Goal: Task Accomplishment & Management: Use online tool/utility

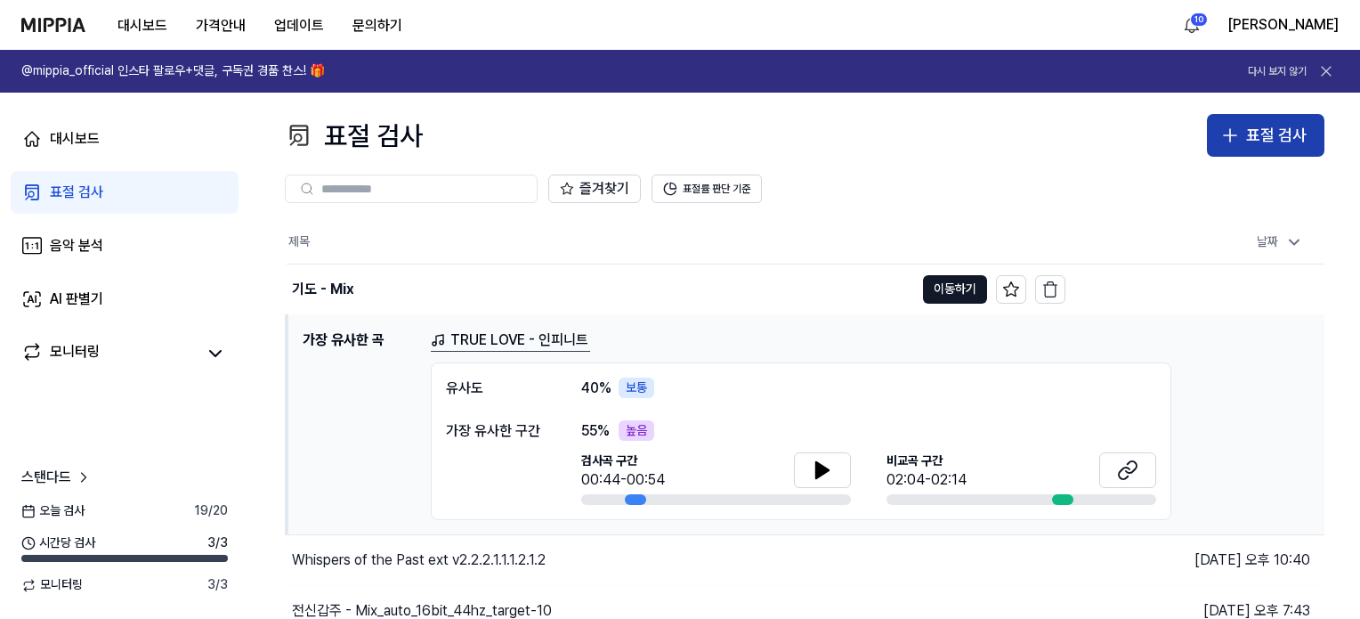
click at [1264, 145] on div "표절 검사" at bounding box center [1276, 136] width 61 height 26
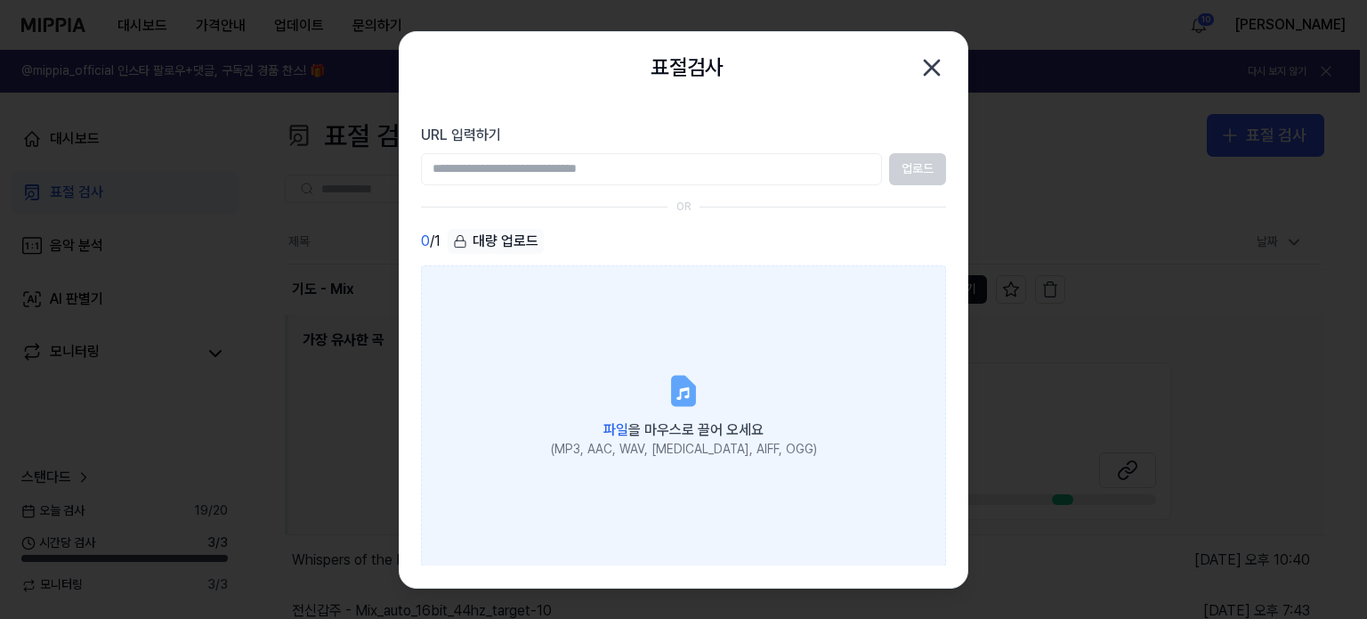
click at [644, 380] on label "파일 을 마우스로 끌어 오세요 (MP3, AAC, WAV, [MEDICAL_DATA], AIFF, OGG)" at bounding box center [683, 415] width 525 height 301
click at [0, 0] on input "파일 을 마우스로 끌어 오세요 (MP3, AAC, WAV, [MEDICAL_DATA], AIFF, OGG)" at bounding box center [0, 0] width 0 height 0
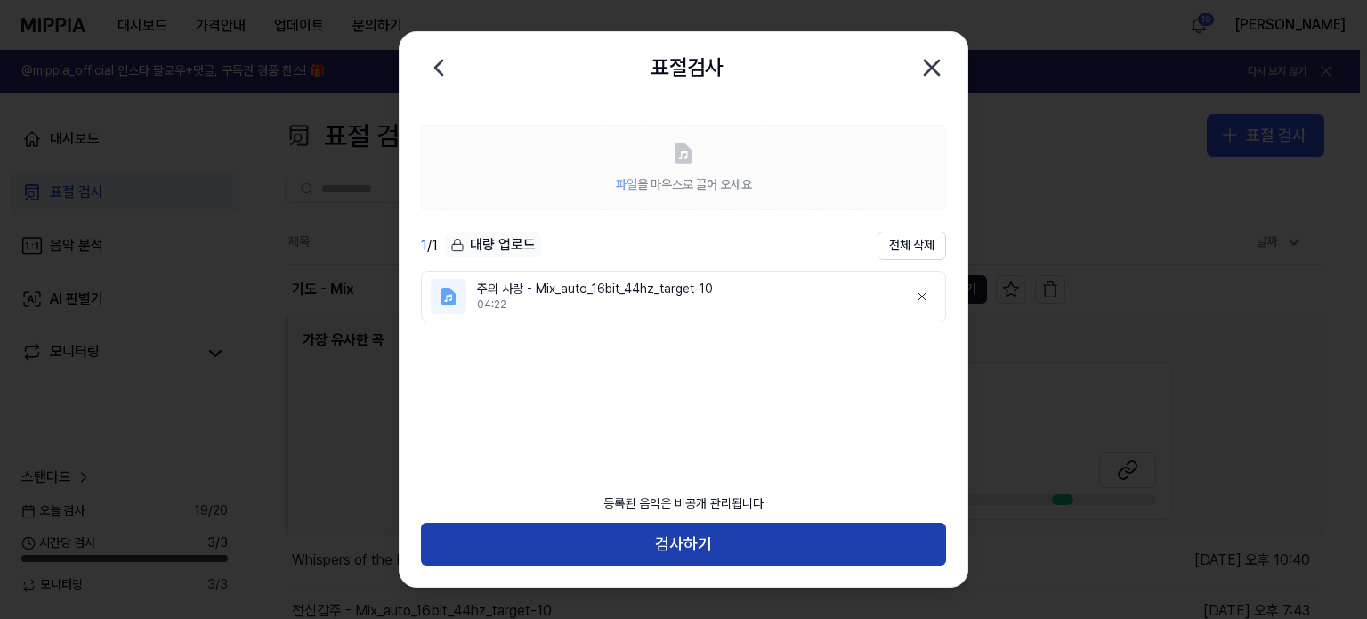
click at [749, 547] on button "검사하기" at bounding box center [683, 544] width 525 height 43
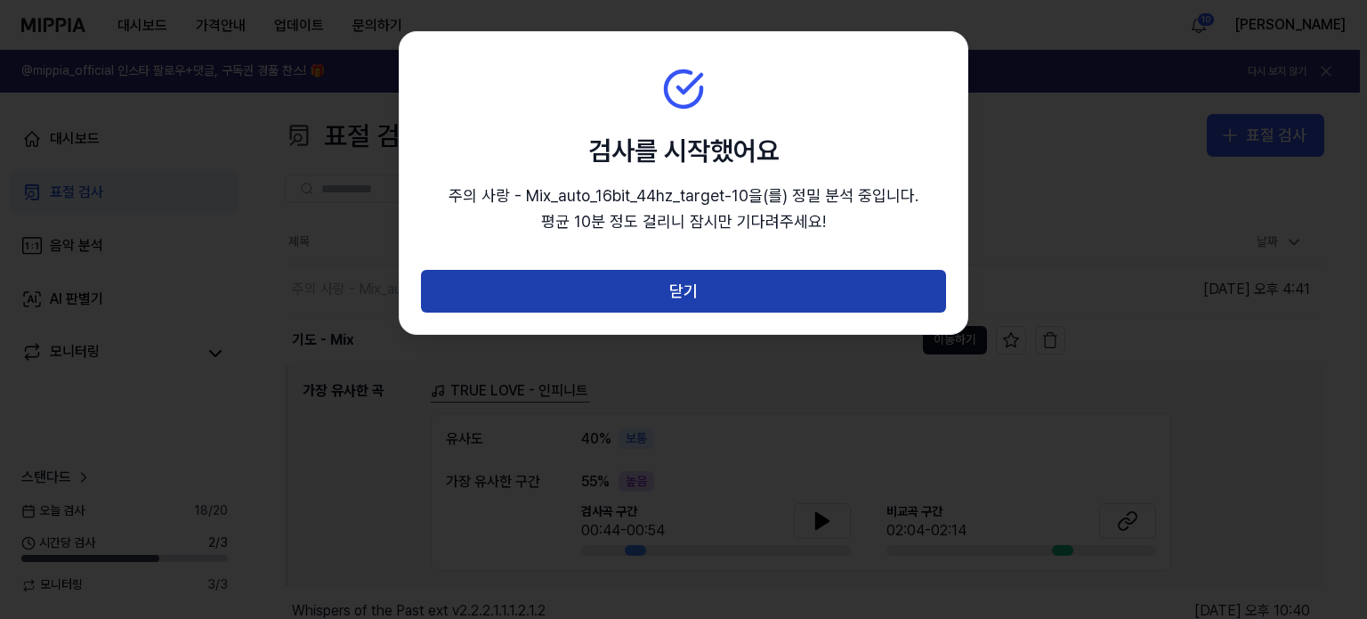
click at [725, 285] on button "닫기" at bounding box center [683, 291] width 525 height 43
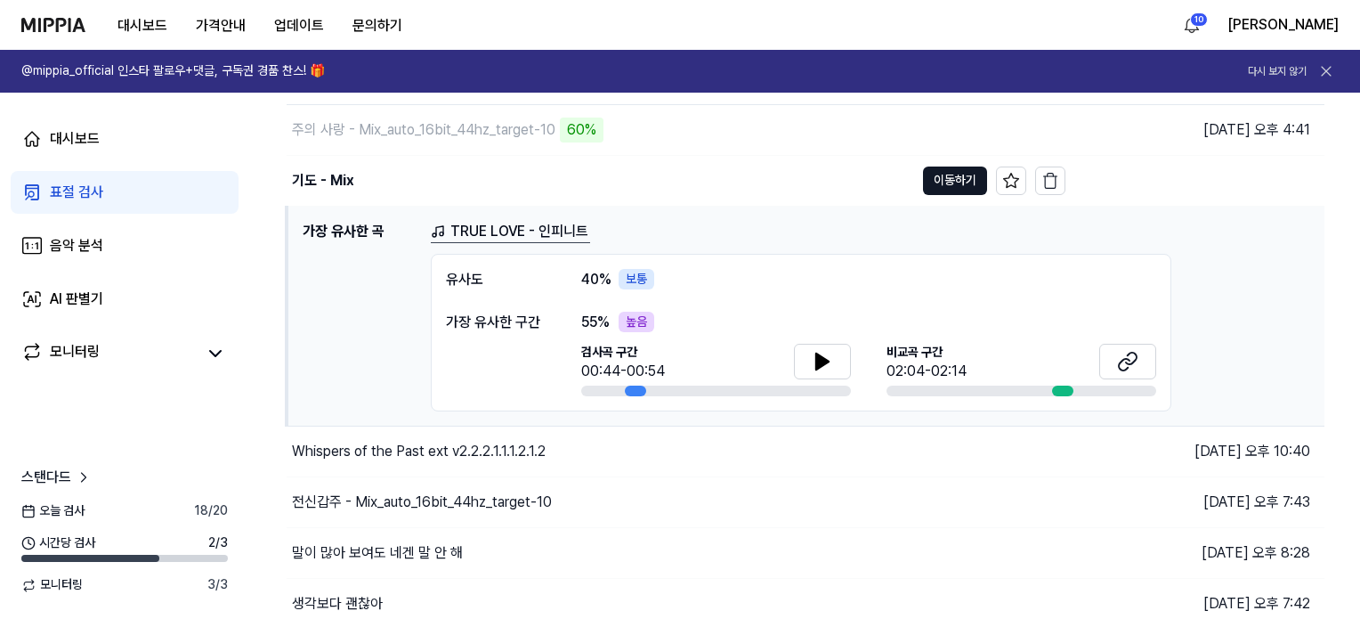
scroll to position [178, 0]
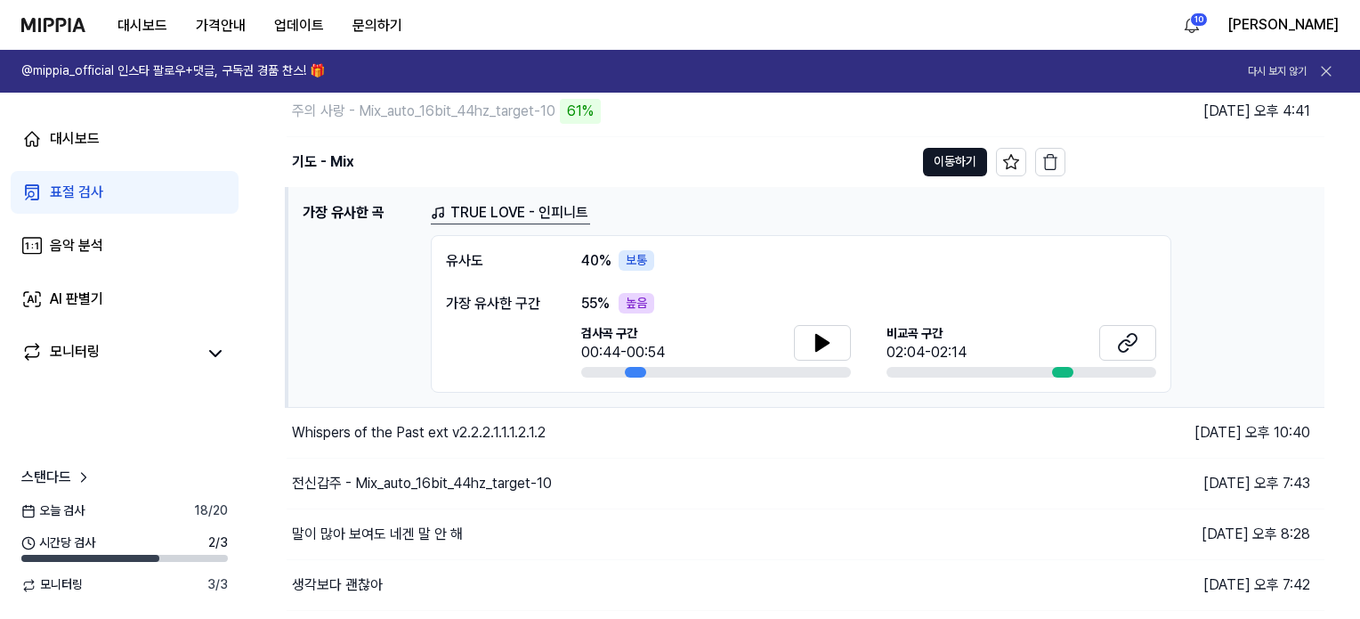
click at [975, 245] on div "유사도 40 % 보통 가장 유사한 구간 55 % 높음 검사곡 구간 00:44-00:54 [GEOGRAPHIC_DATA] 구간 02:04-02:…" at bounding box center [801, 314] width 741 height 158
click at [960, 160] on button "이동하기" at bounding box center [955, 162] width 64 height 28
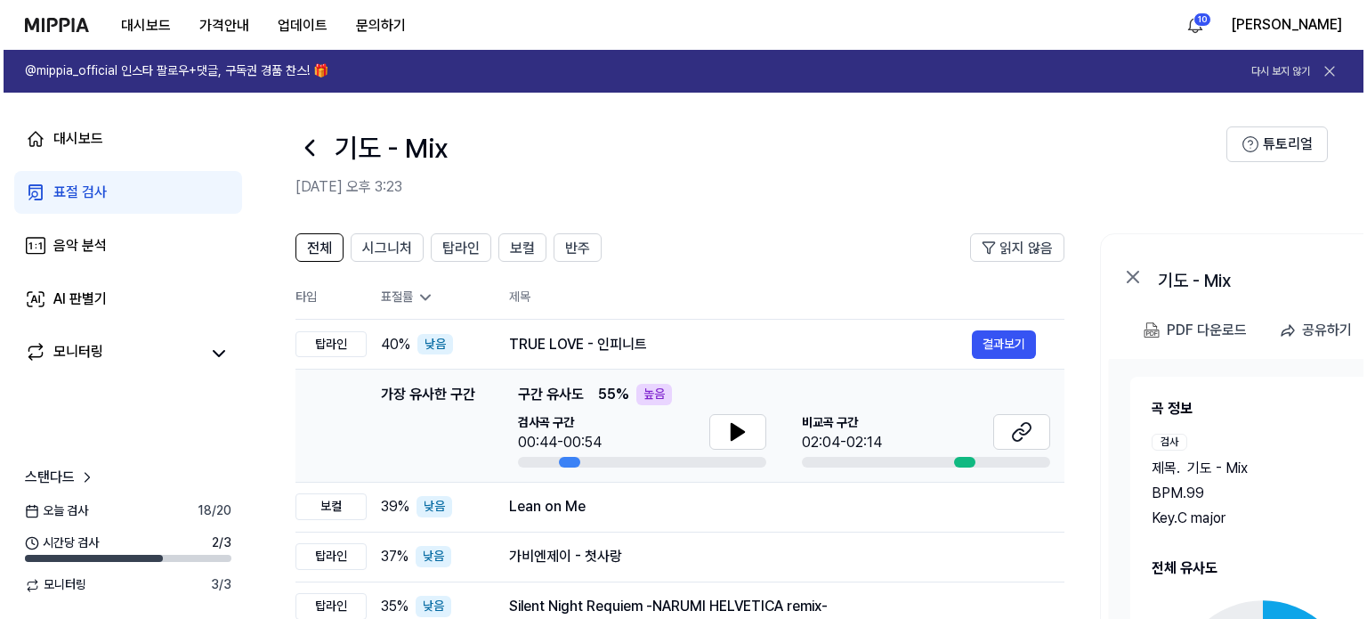
scroll to position [0, 0]
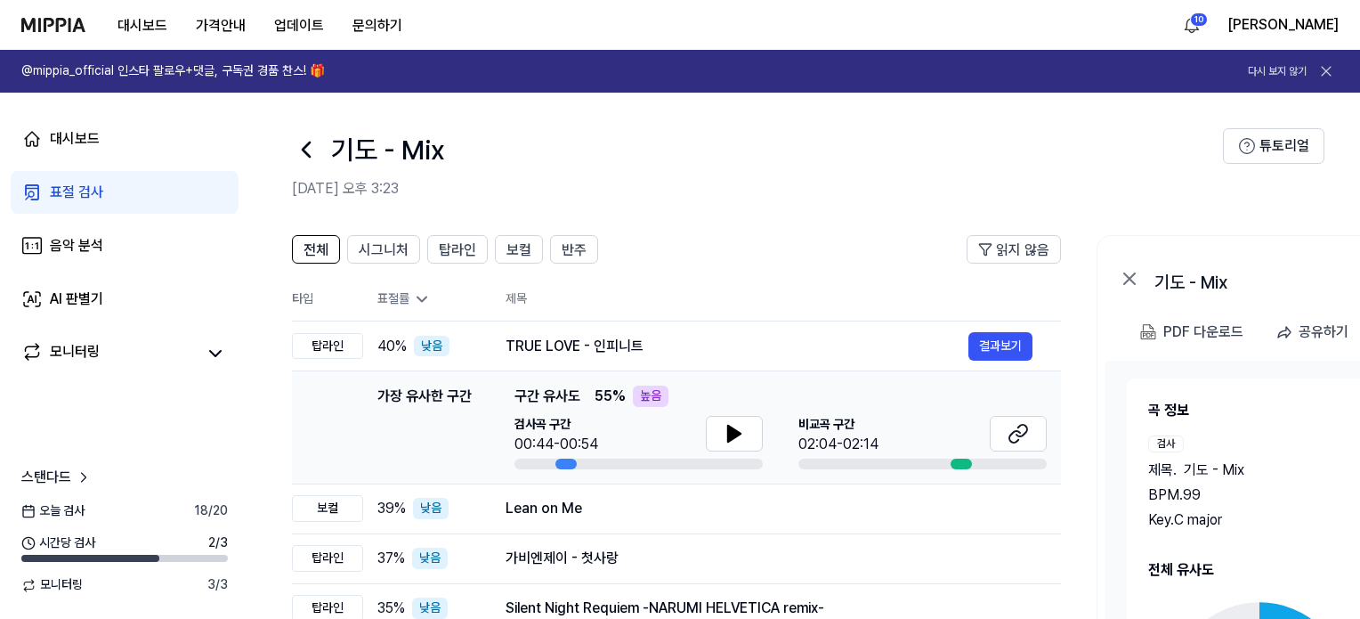
click at [706, 302] on th "제목" at bounding box center [783, 299] width 555 height 43
click at [1008, 348] on button "결과보기" at bounding box center [1000, 346] width 64 height 28
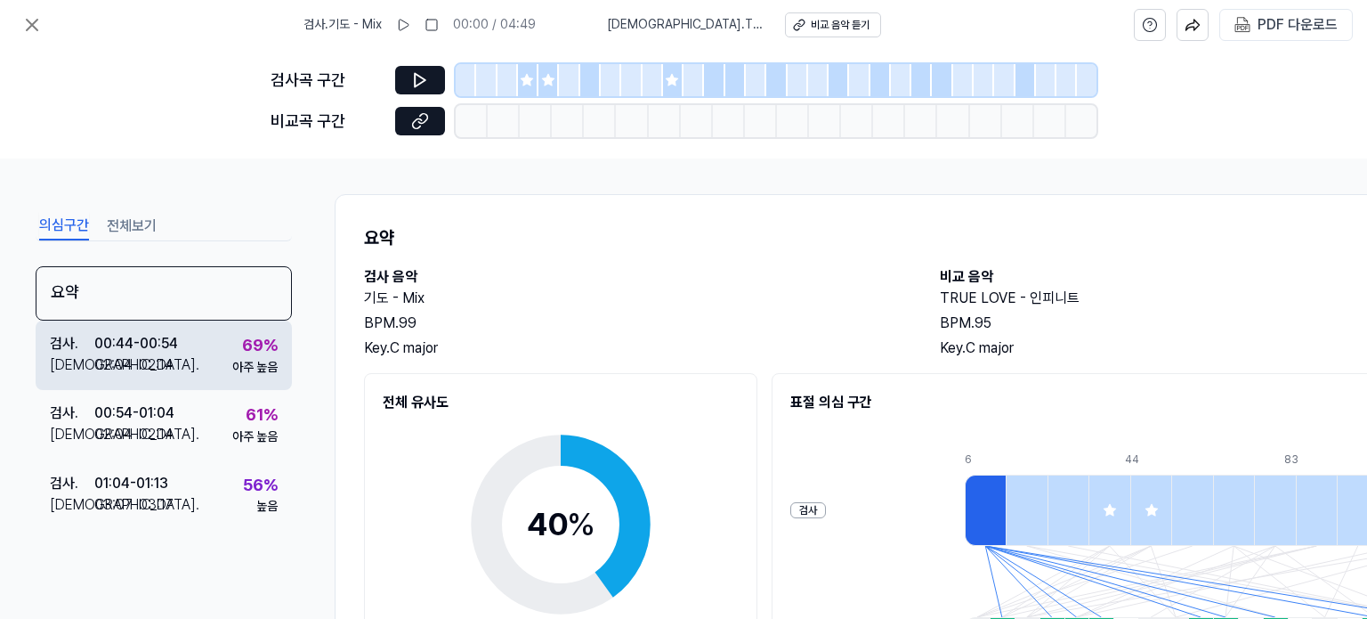
click at [196, 369] on div "검사 . 00:44 - 00:54 비교 . 02:04 - 02:14 69 % 아주 높음" at bounding box center [164, 354] width 256 height 69
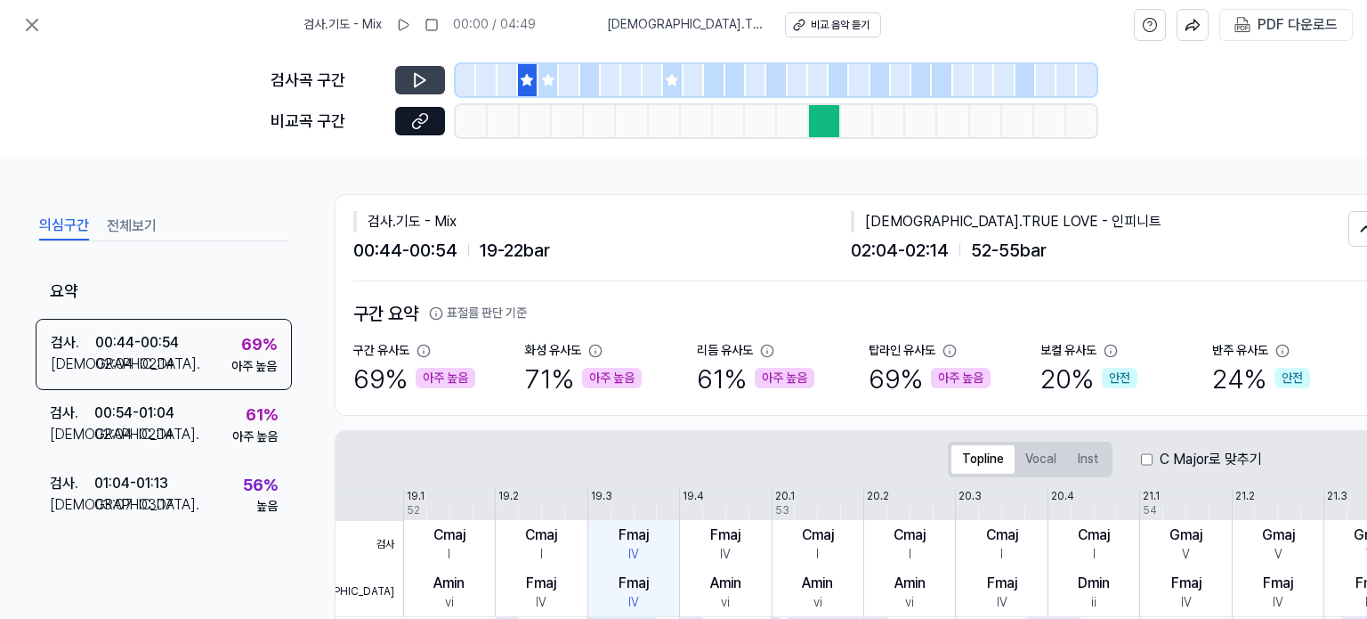
click at [424, 85] on icon at bounding box center [420, 80] width 18 height 18
click at [433, 126] on button at bounding box center [420, 121] width 50 height 28
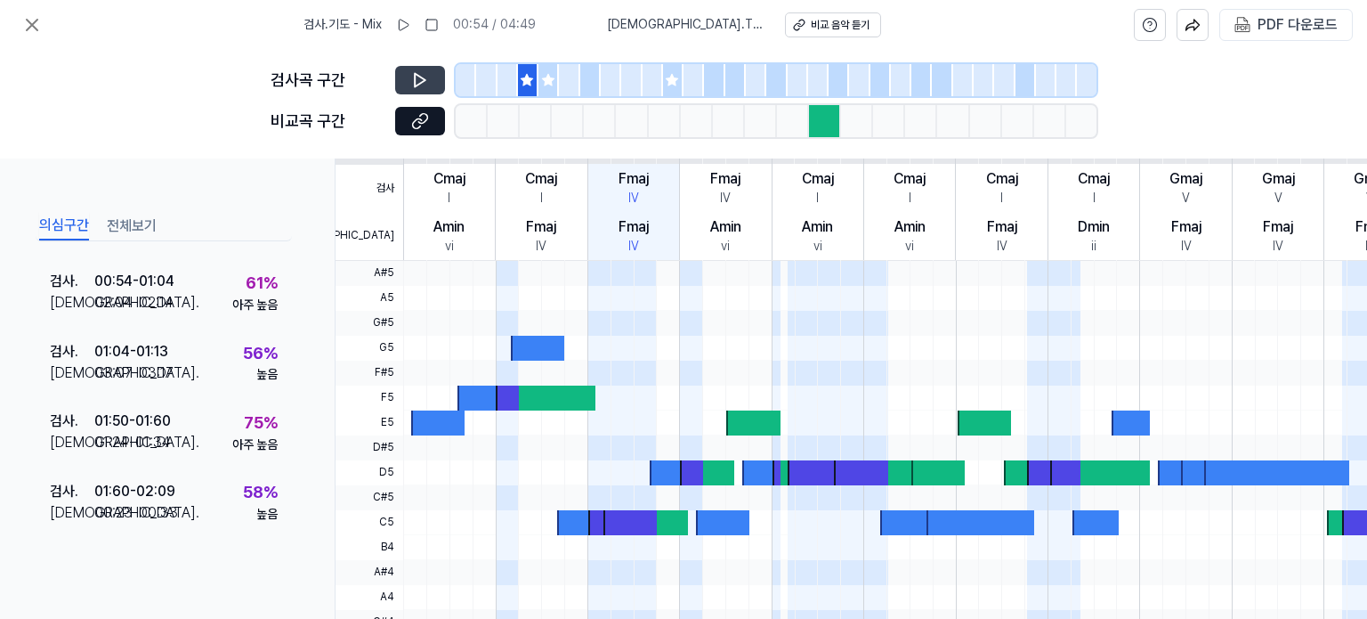
scroll to position [89, 0]
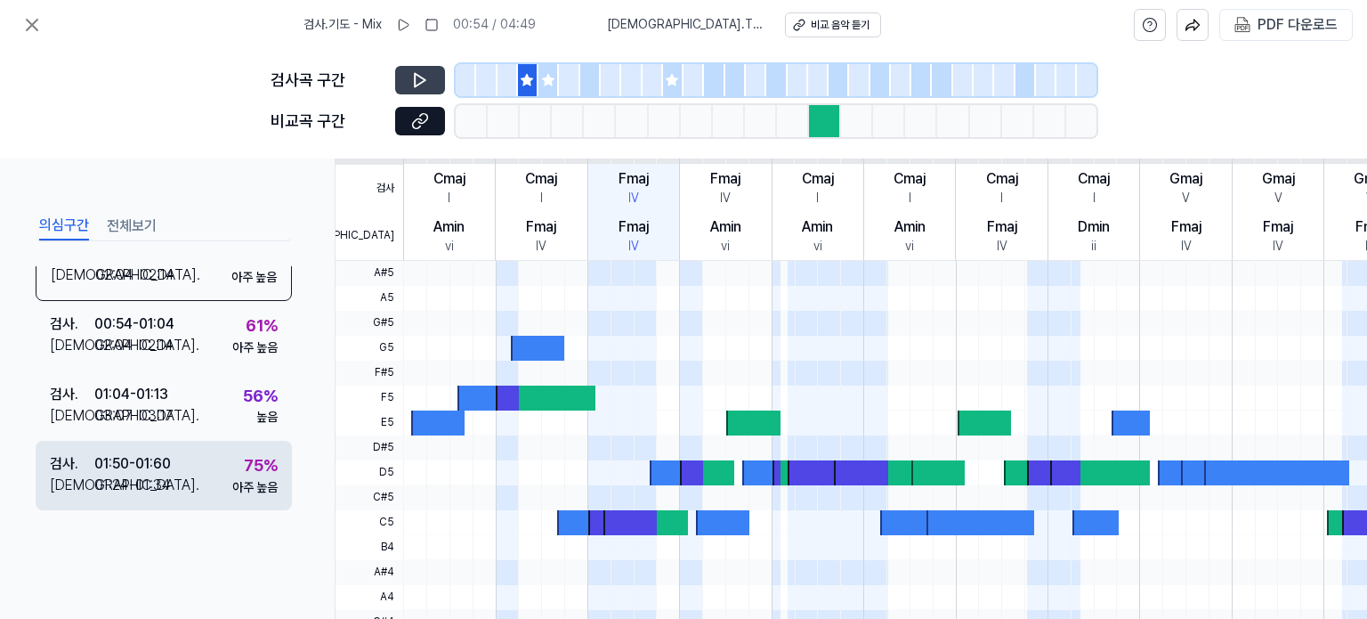
click at [193, 467] on div "검사 . 01:50 - 01:60 비교 . 01:24 - 01:34 75 % 아주 높음" at bounding box center [164, 475] width 256 height 69
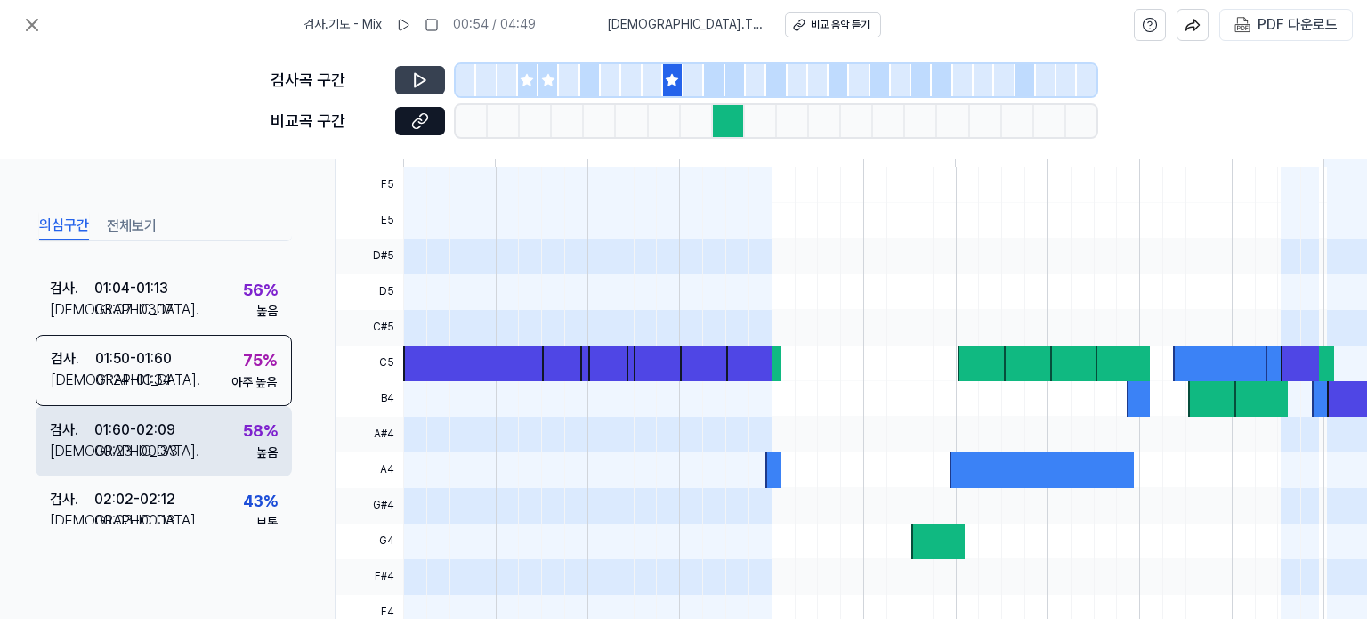
scroll to position [196, 0]
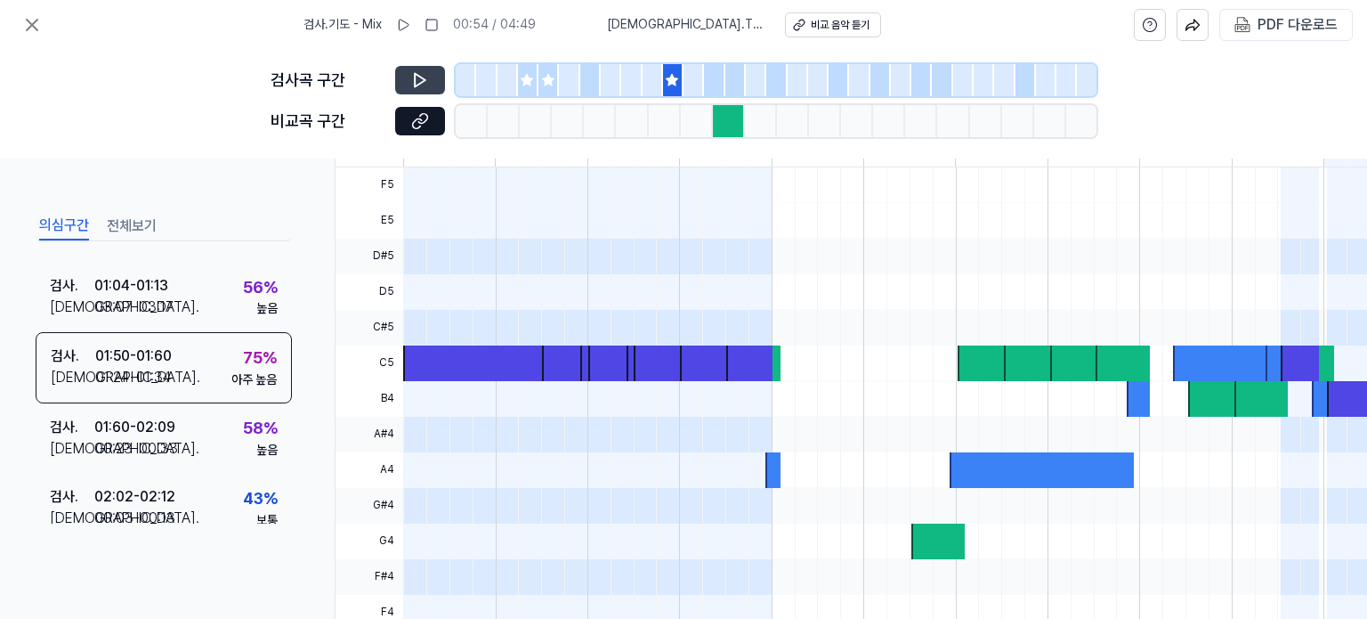
click at [420, 91] on button at bounding box center [420, 80] width 50 height 28
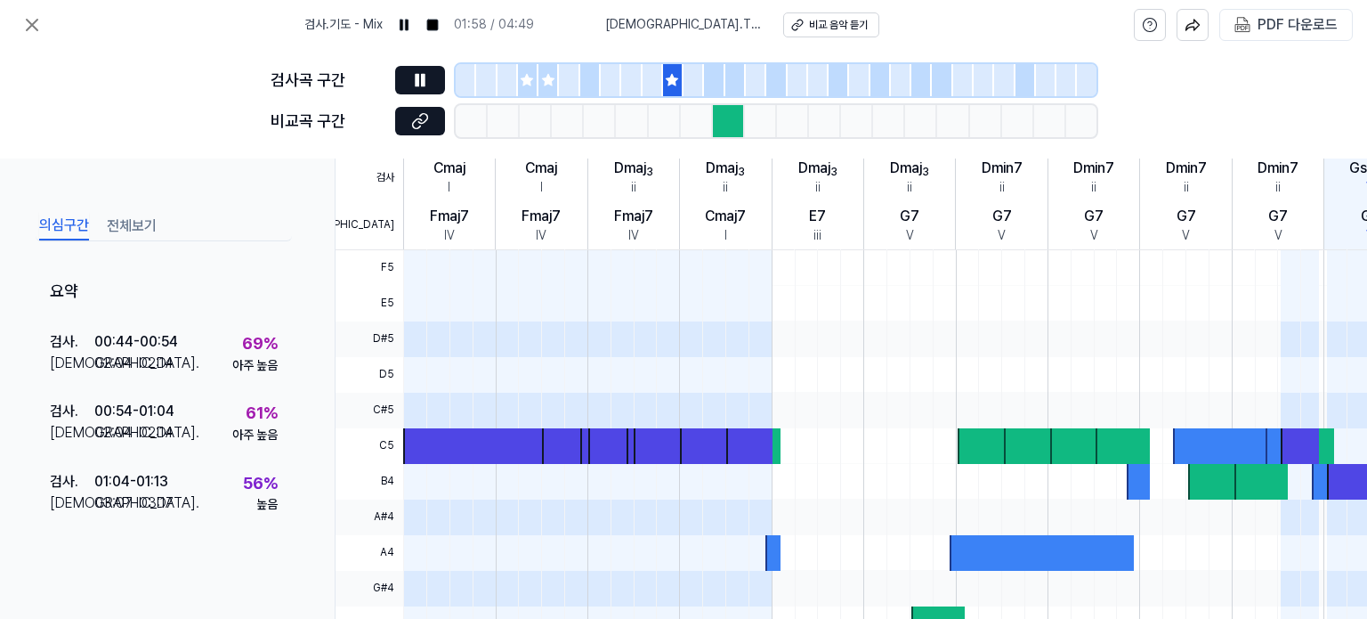
scroll to position [360, 0]
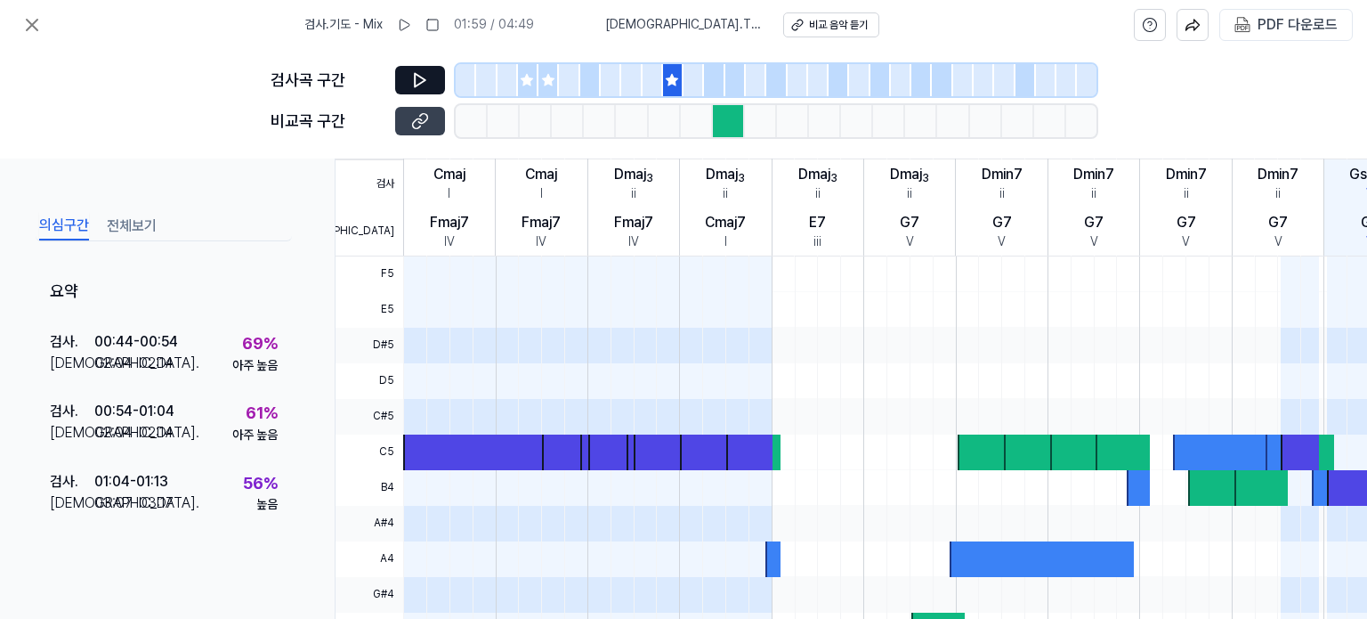
click at [431, 121] on button at bounding box center [420, 121] width 50 height 28
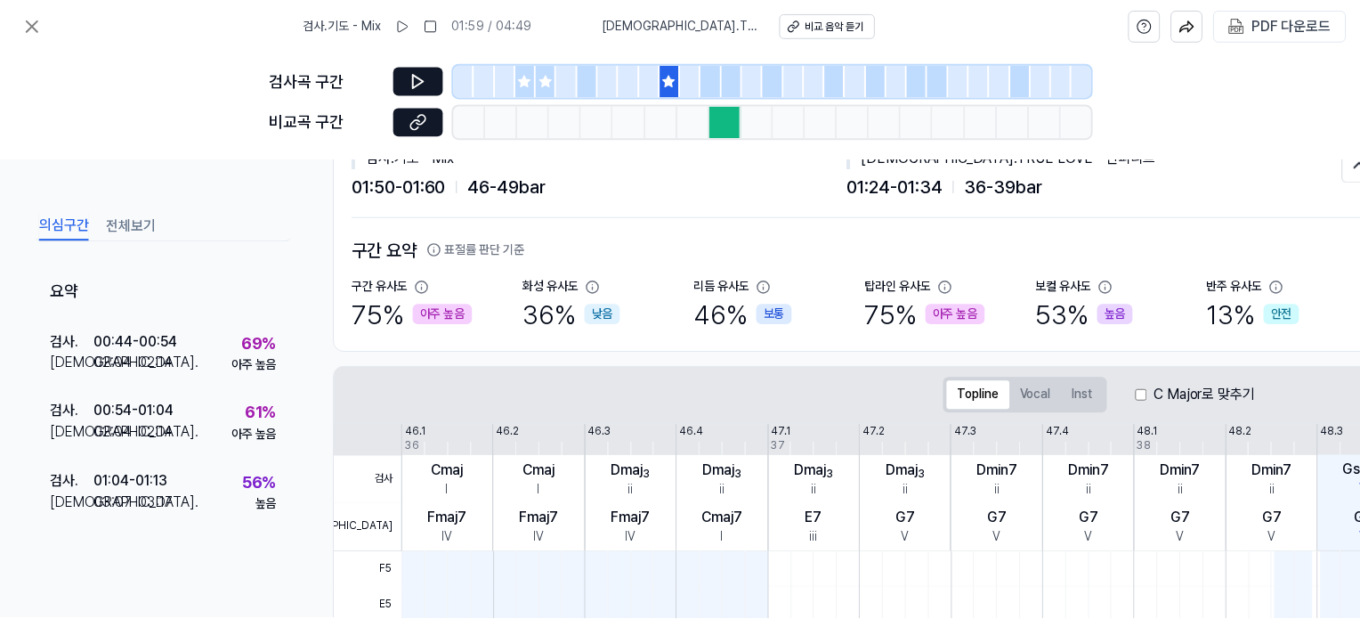
scroll to position [0, 0]
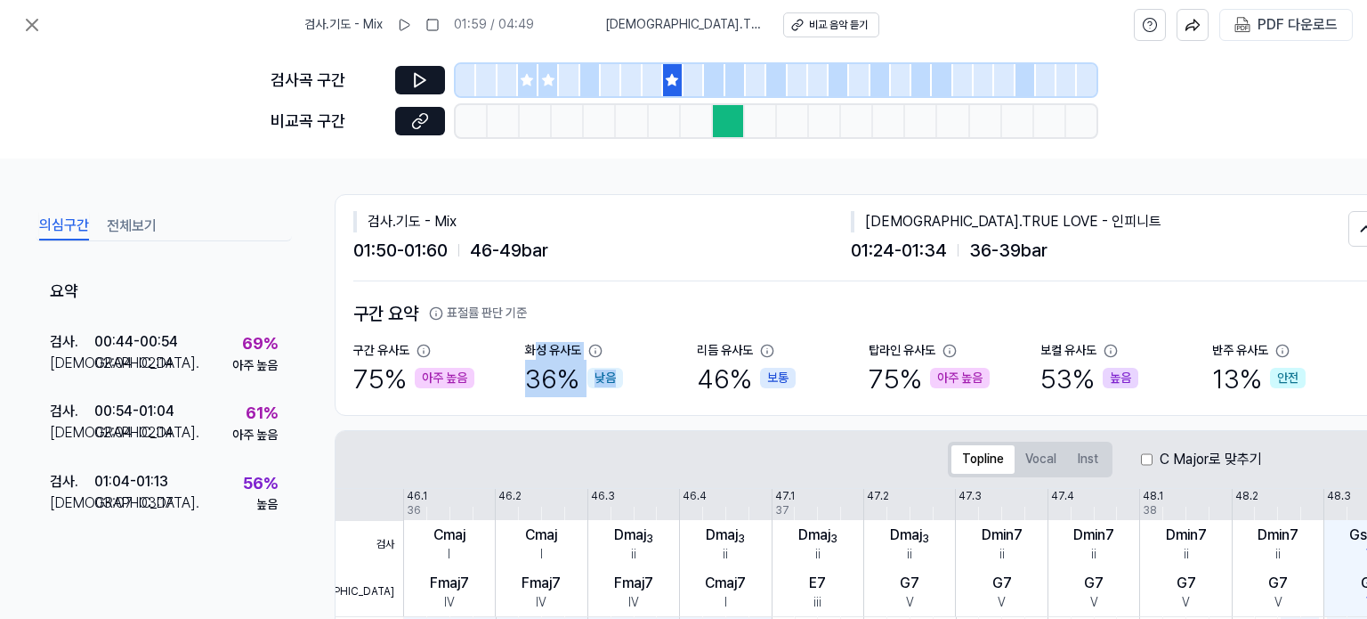
drag, startPoint x: 538, startPoint y: 349, endPoint x: 602, endPoint y: 369, distance: 67.3
click at [620, 373] on div "화성 유사도 36 % 낮음" at bounding box center [611, 369] width 172 height 55
click at [531, 344] on div "화성 유사도" at bounding box center [553, 351] width 56 height 18
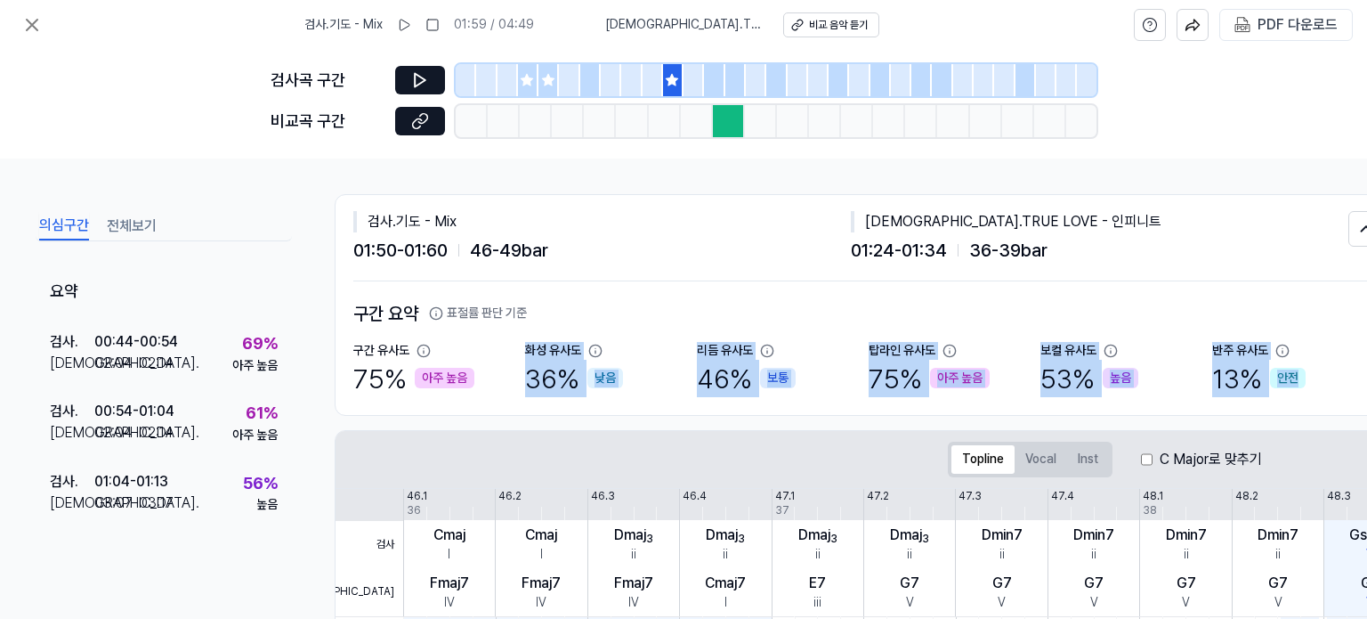
drag, startPoint x: 526, startPoint y: 348, endPoint x: 1301, endPoint y: 378, distance: 775.9
click at [1301, 378] on div "구간 유사도 75 % 아주 높음 화성 유사도 36 % 낮음 리듬 유사도 46 % 보통 탑라인 유사도 75 % 아주 높음 보컬 유사도 53 % …" at bounding box center [868, 369] width 1031 height 55
copy div "[DEMOGRAPHIC_DATA]도 36 % 낮음 리듬 유사도 46 % 보통 탑라인 유사도 75 % 아주 높음 보컬 유사도 53 % 높음 [D…"
click at [38, 21] on icon at bounding box center [31, 24] width 21 height 21
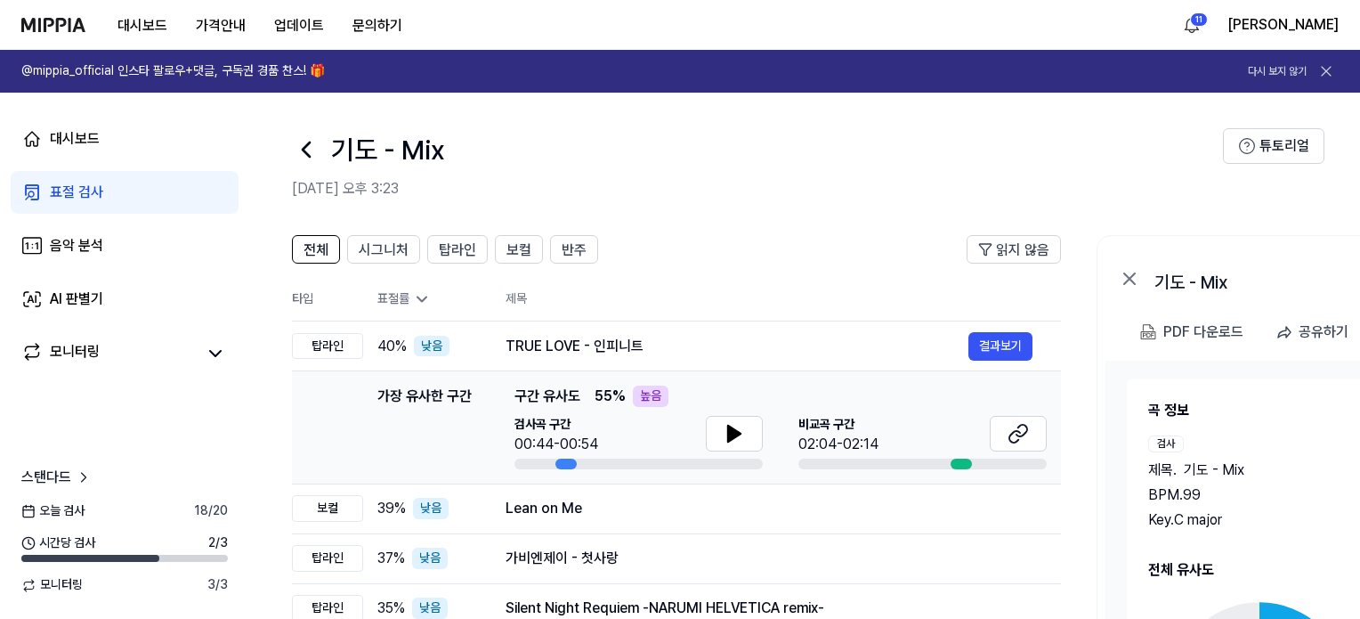
click at [320, 152] on icon at bounding box center [306, 149] width 28 height 28
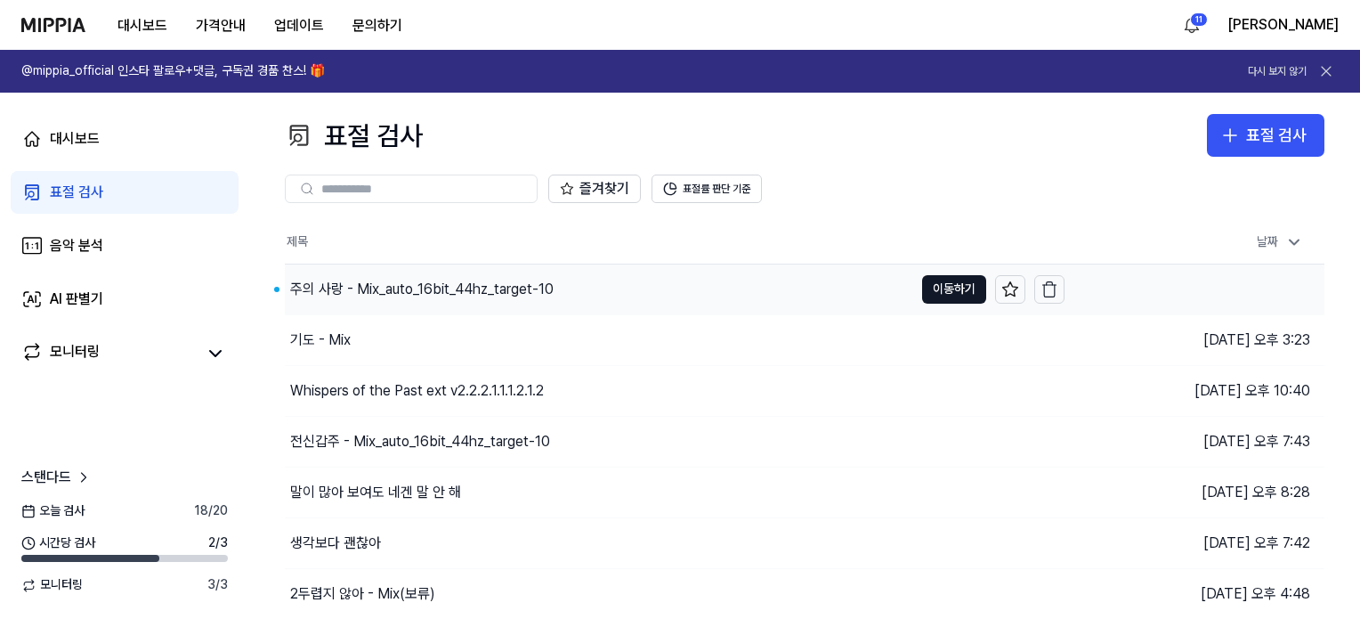
click at [405, 291] on div "주의 사랑 - Mix_auto_16bit_44hz_target-10" at bounding box center [421, 289] width 263 height 21
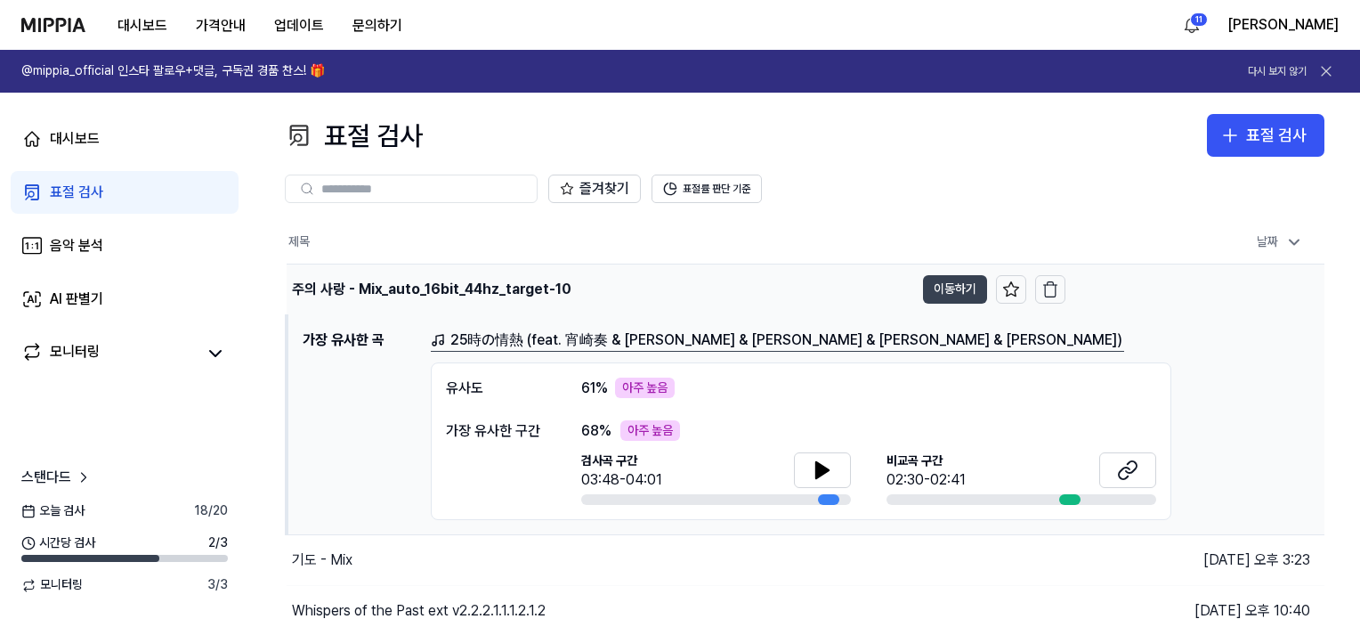
click at [939, 285] on button "이동하기" at bounding box center [955, 289] width 64 height 28
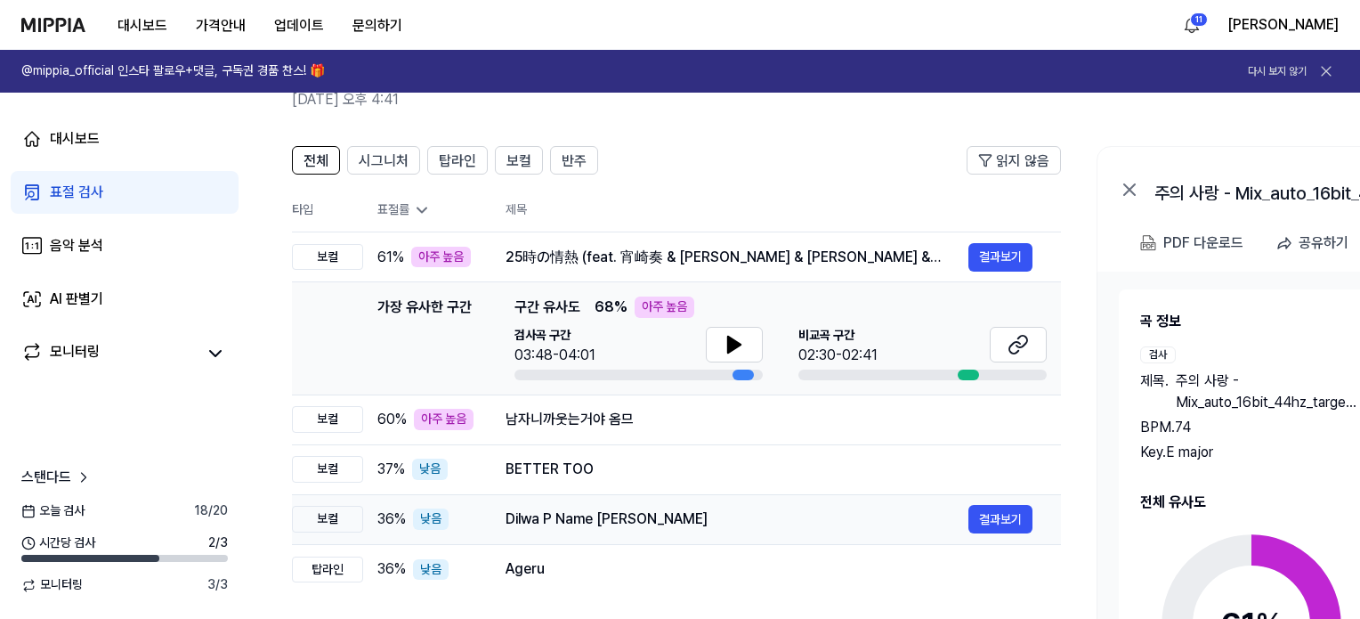
scroll to position [178, 0]
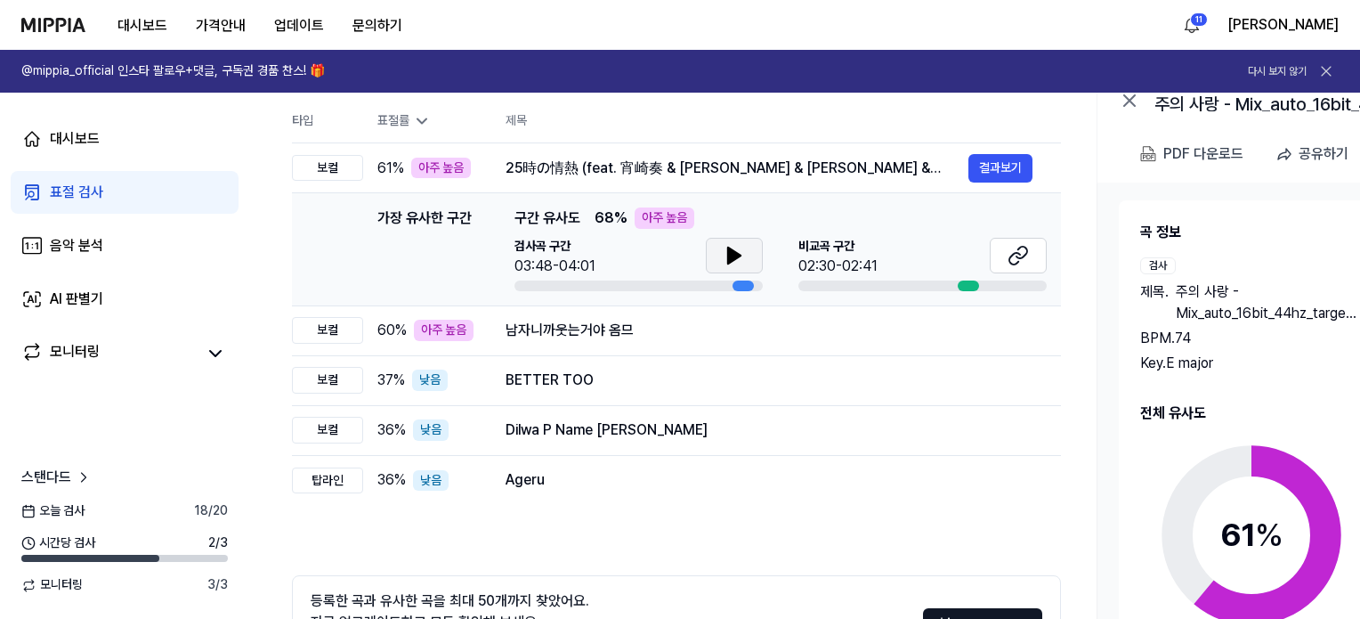
click at [728, 249] on icon at bounding box center [734, 255] width 12 height 16
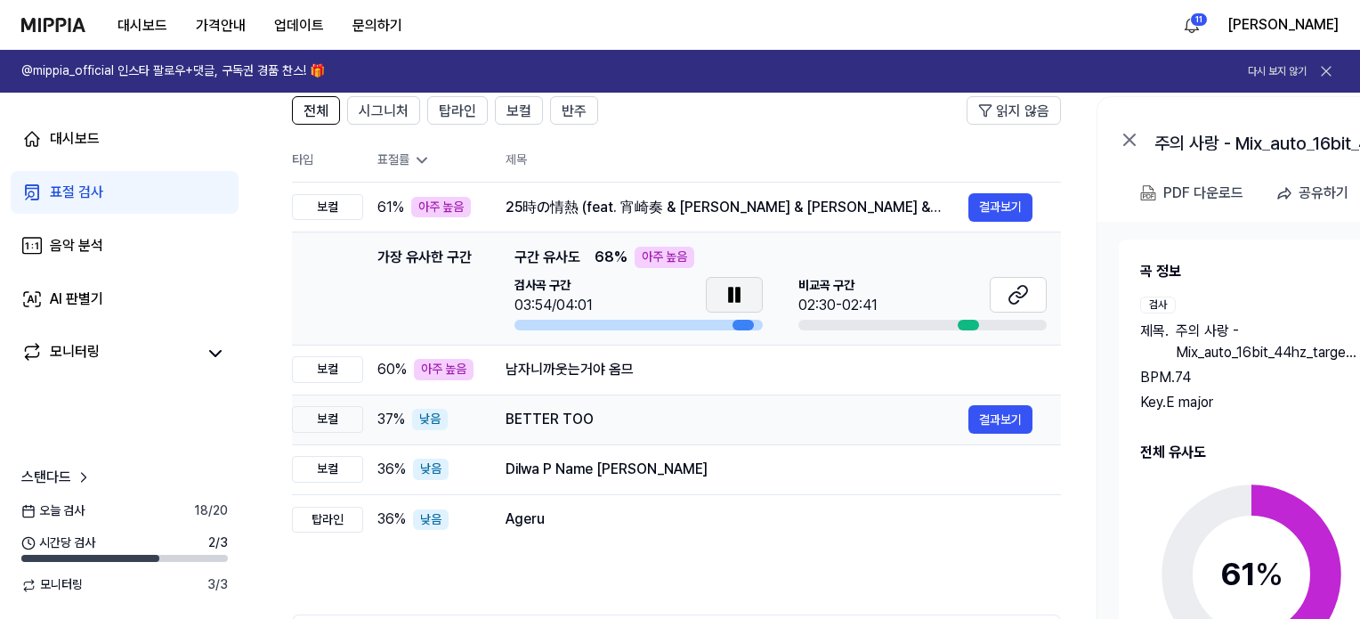
scroll to position [89, 0]
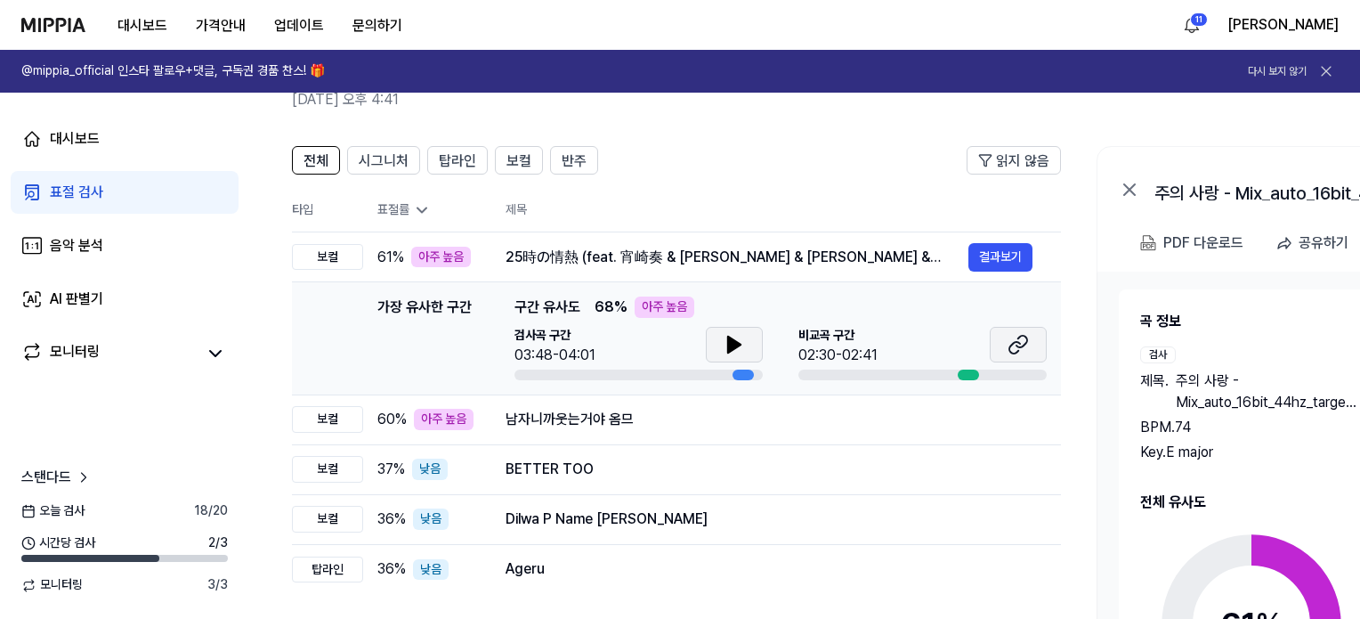
click at [1014, 337] on icon at bounding box center [1018, 344] width 21 height 21
click at [540, 414] on div "남자니까웃는거야 옴므" at bounding box center [737, 419] width 463 height 21
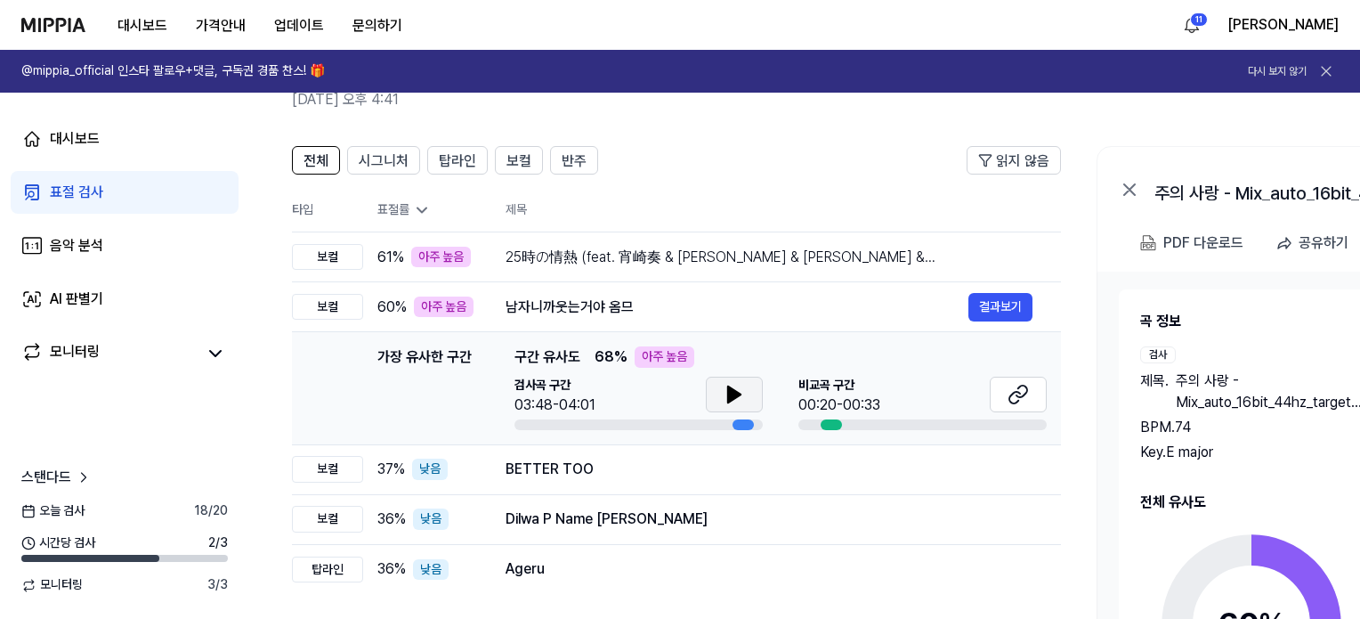
click at [744, 392] on button at bounding box center [734, 395] width 57 height 36
click at [1036, 401] on button at bounding box center [1018, 395] width 57 height 36
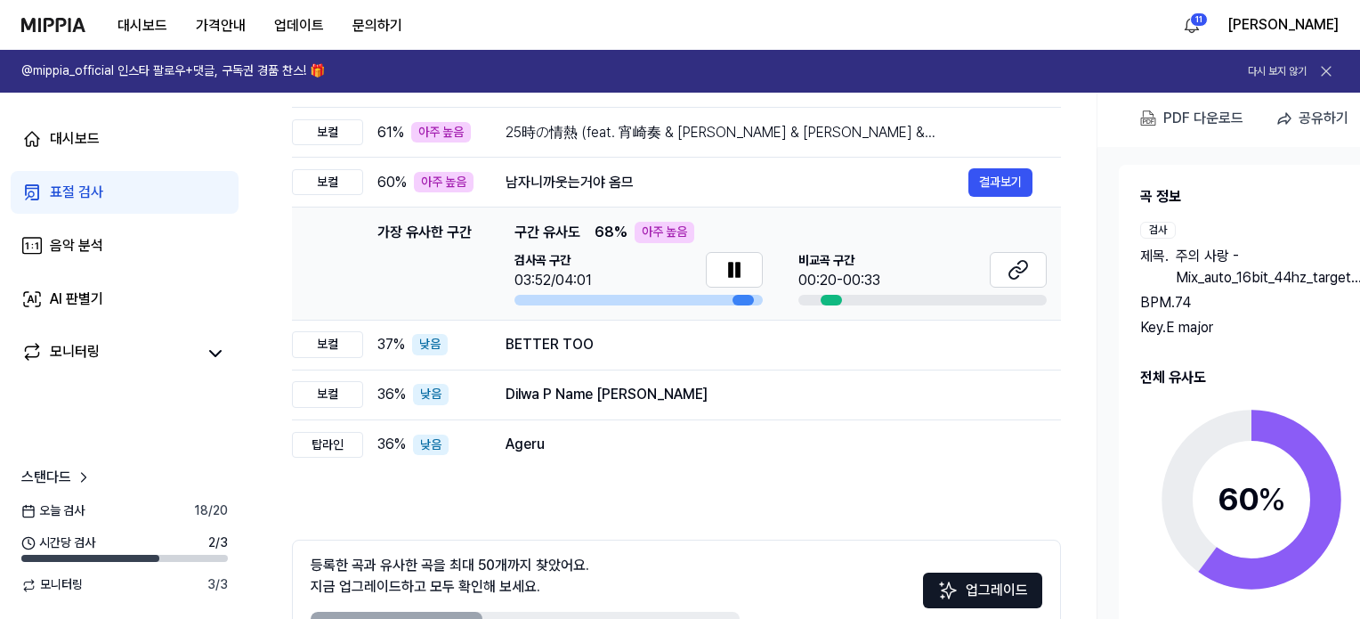
scroll to position [320, 0]
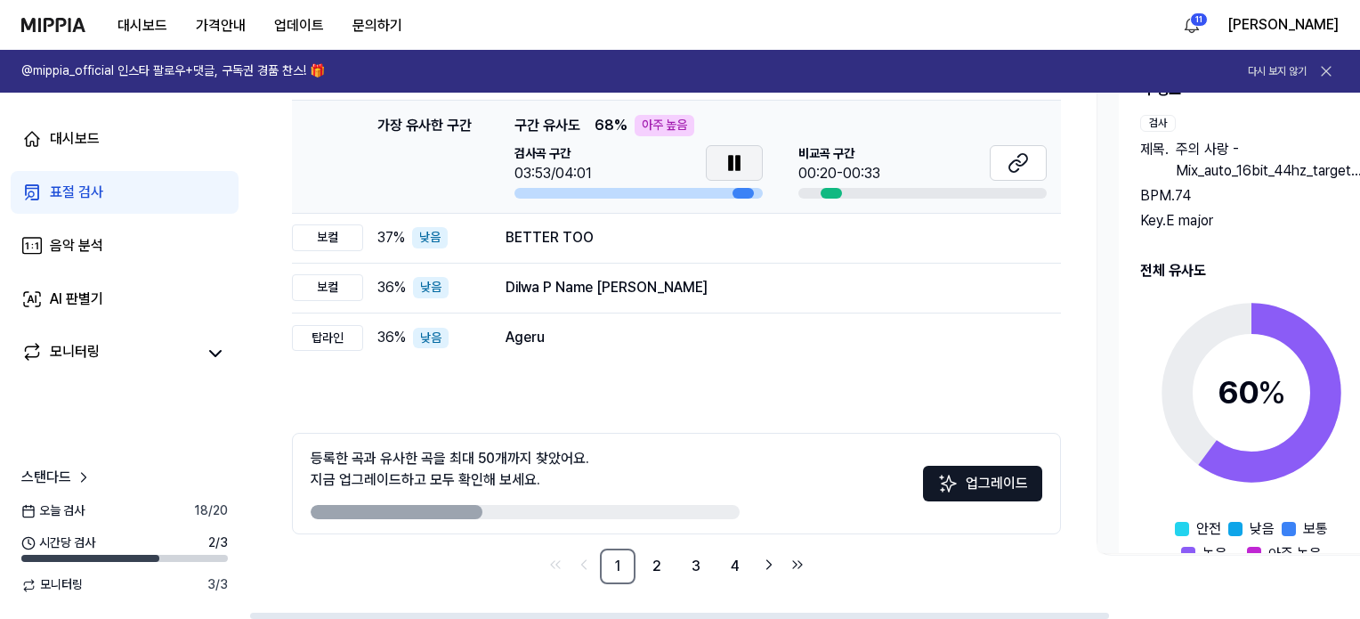
click at [733, 158] on icon at bounding box center [734, 162] width 21 height 21
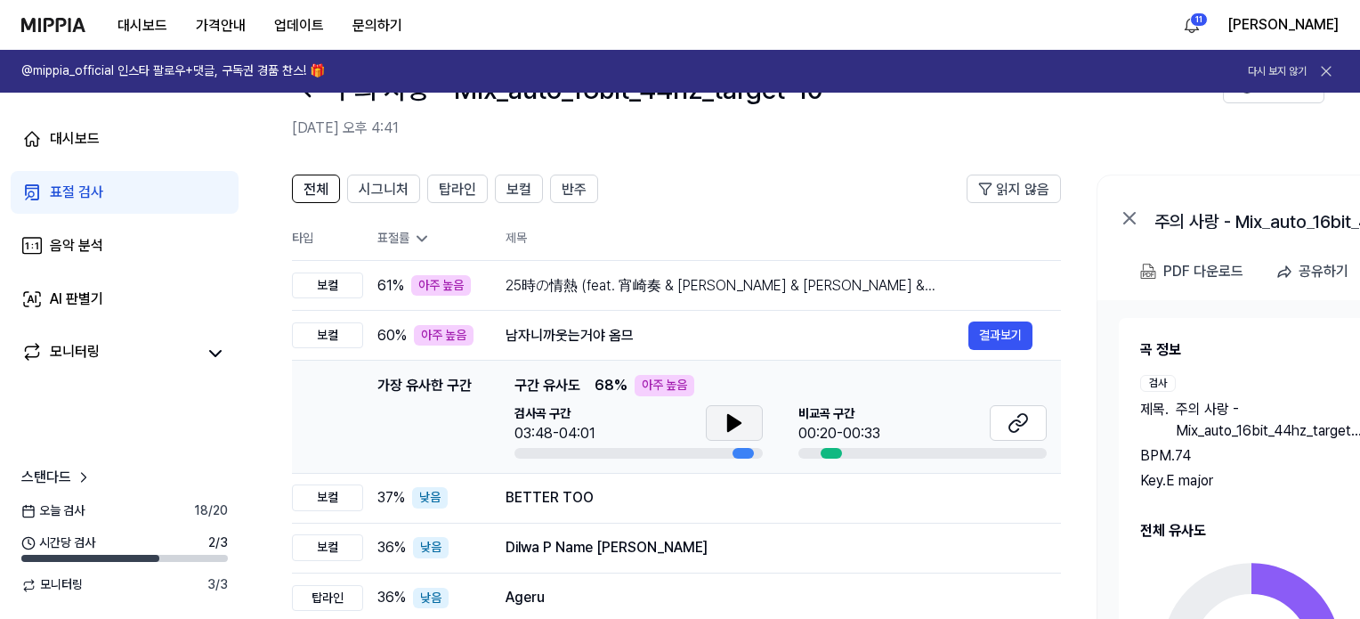
scroll to position [53, 0]
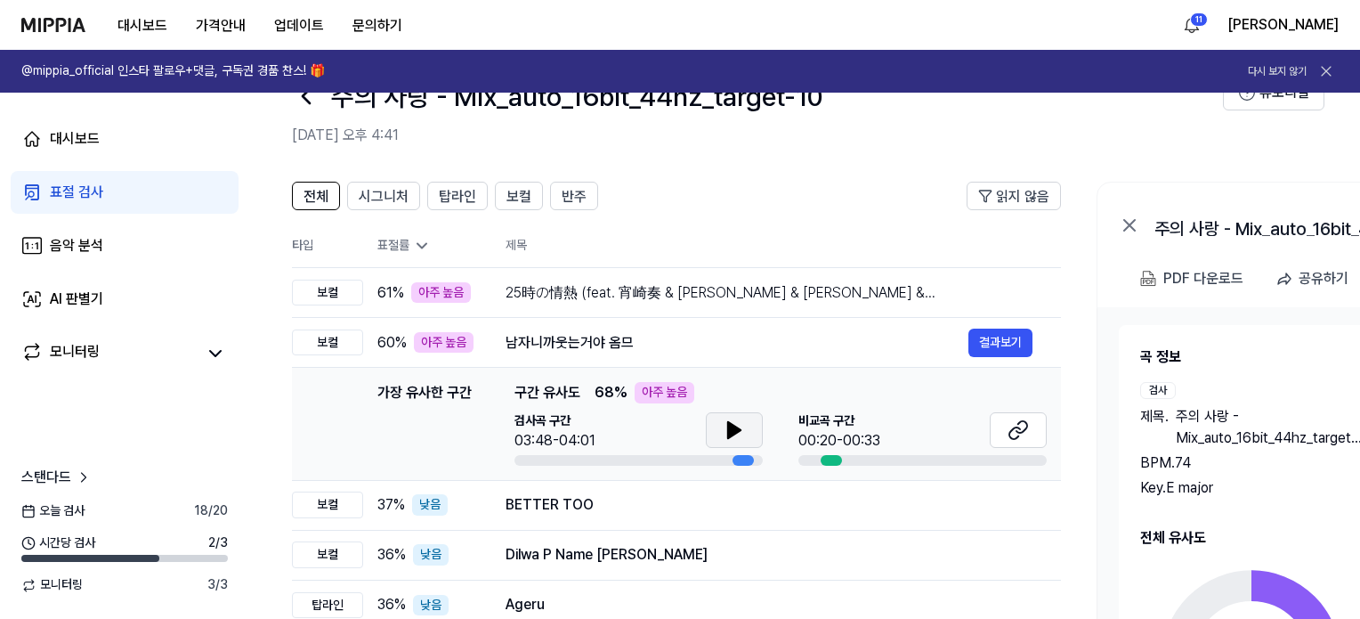
click at [741, 437] on icon at bounding box center [734, 429] width 21 height 21
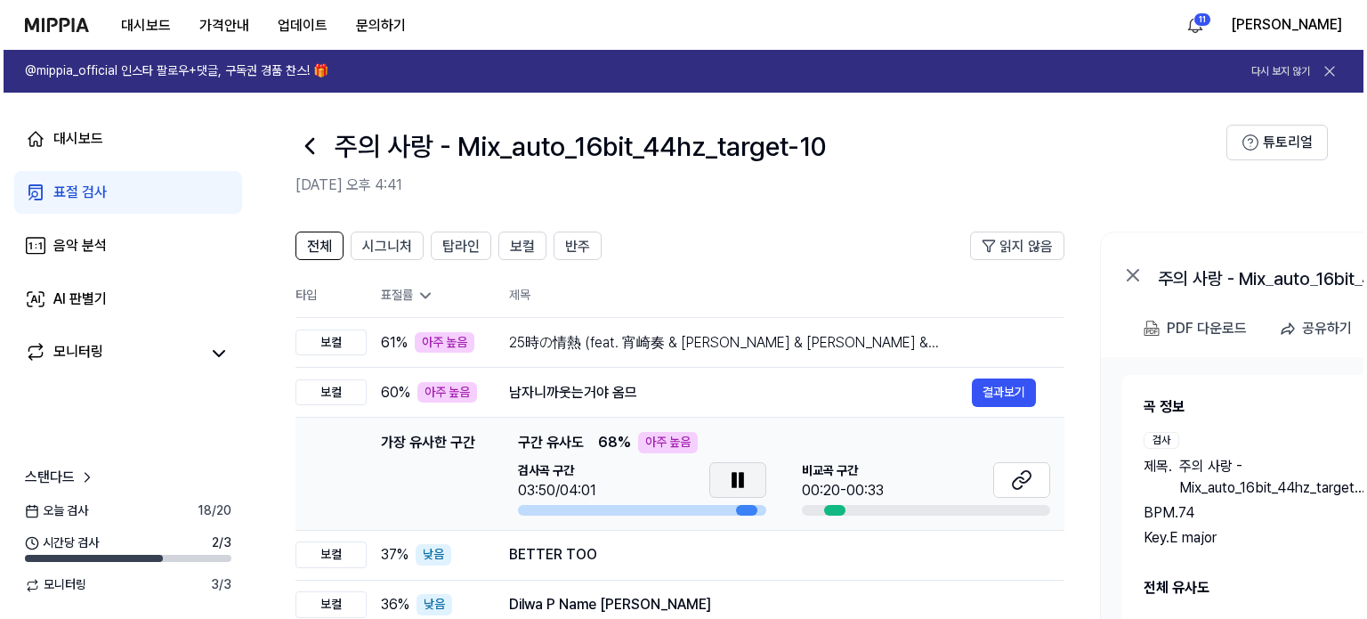
scroll to position [0, 0]
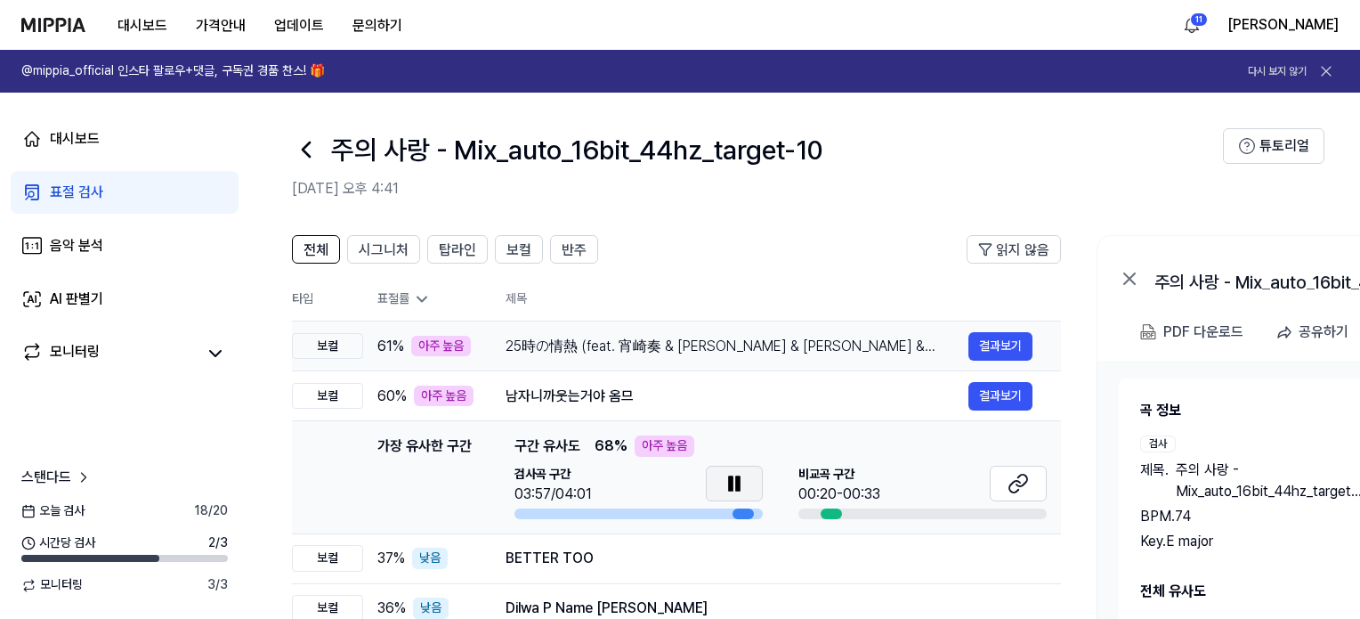
click at [598, 350] on div "25時の情熱 (feat. 宵崎奏 & [PERSON_NAME] & [PERSON_NAME] & [PERSON_NAME] & [PERSON_NAM…" at bounding box center [737, 346] width 463 height 21
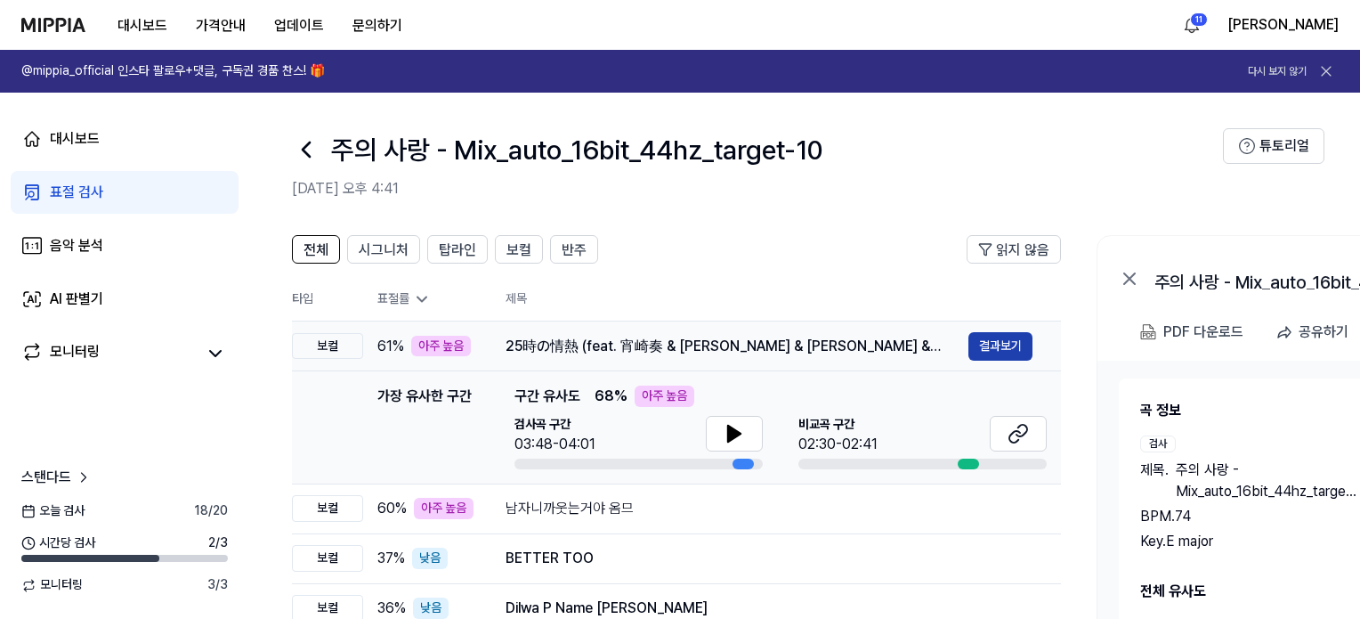
click at [970, 346] on button "결과보기" at bounding box center [1000, 346] width 64 height 28
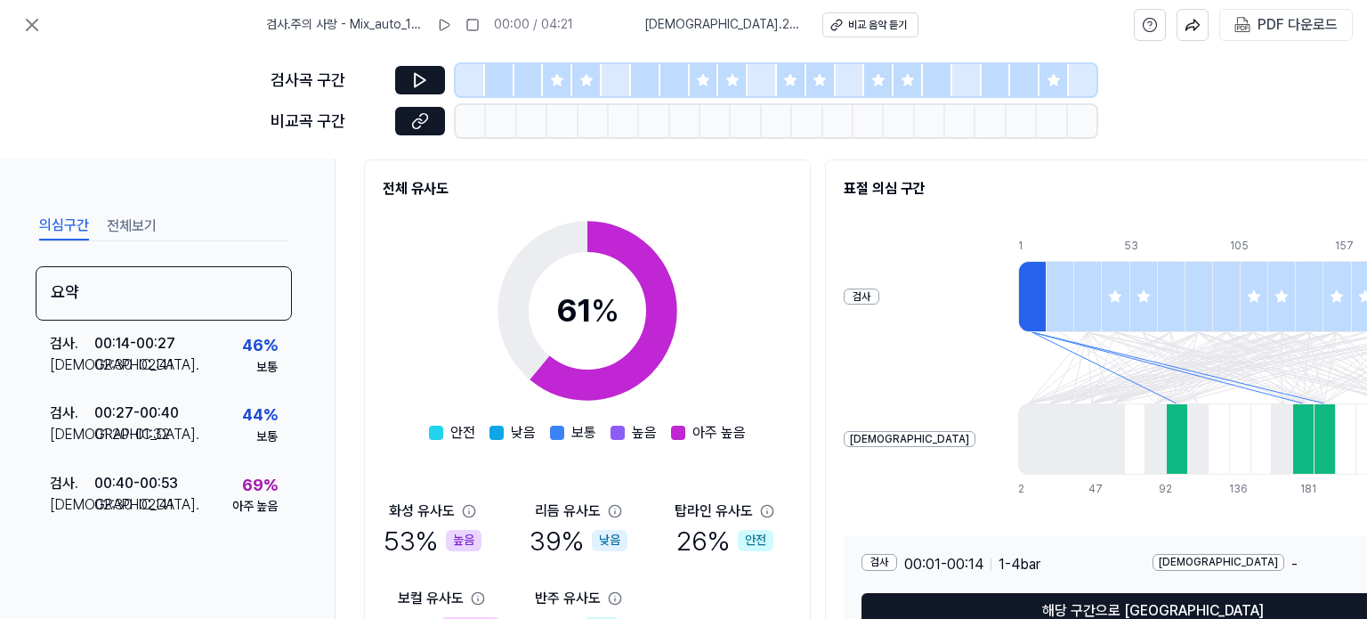
scroll to position [331, 0]
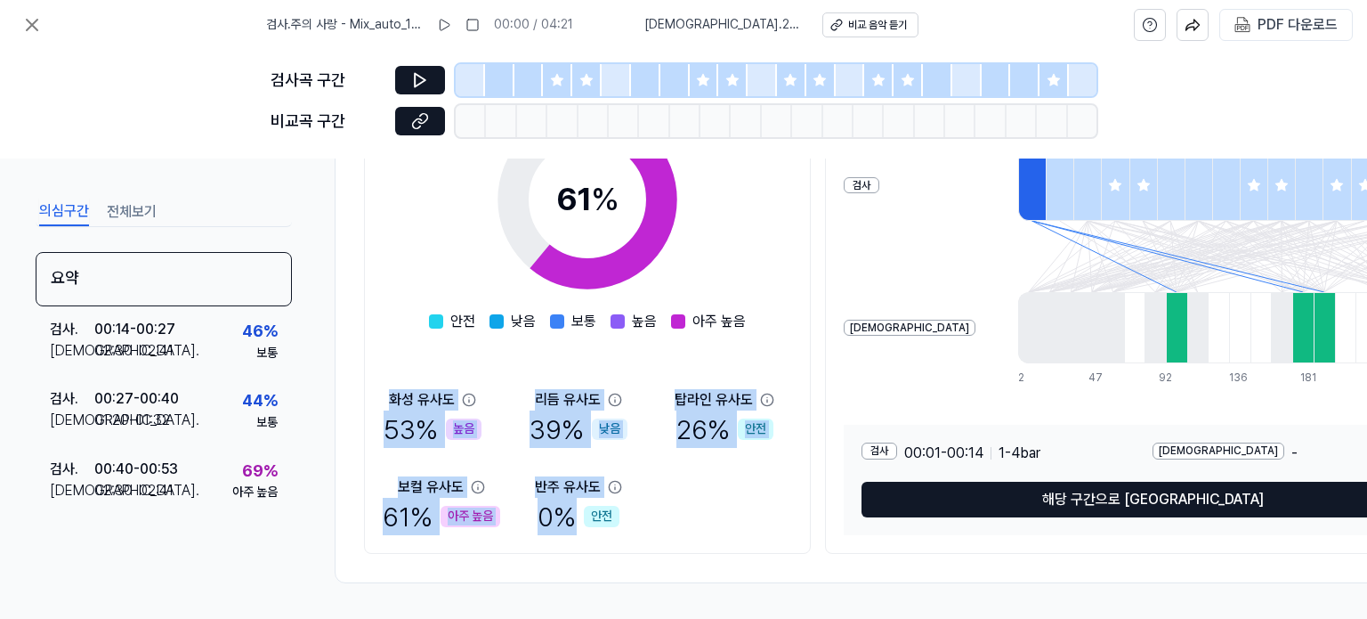
drag, startPoint x: 386, startPoint y: 393, endPoint x: 639, endPoint y: 505, distance: 276.2
click at [639, 505] on div "[DEMOGRAPHIC_DATA]도 53 % 높음 리듬 유사도 39 % 낮음 탑라인 유사도 26 % 안전 보컬 유사도 61 % 아주 높음 반주…" at bounding box center [587, 462] width 409 height 146
copy div "[DEMOGRAPHIC_DATA]도 53 % 높음 리듬 유사도 39 % 낮음 탑라인 유사도 26 % 안전 보컬 유사도 61 % 아주 높음 [D…"
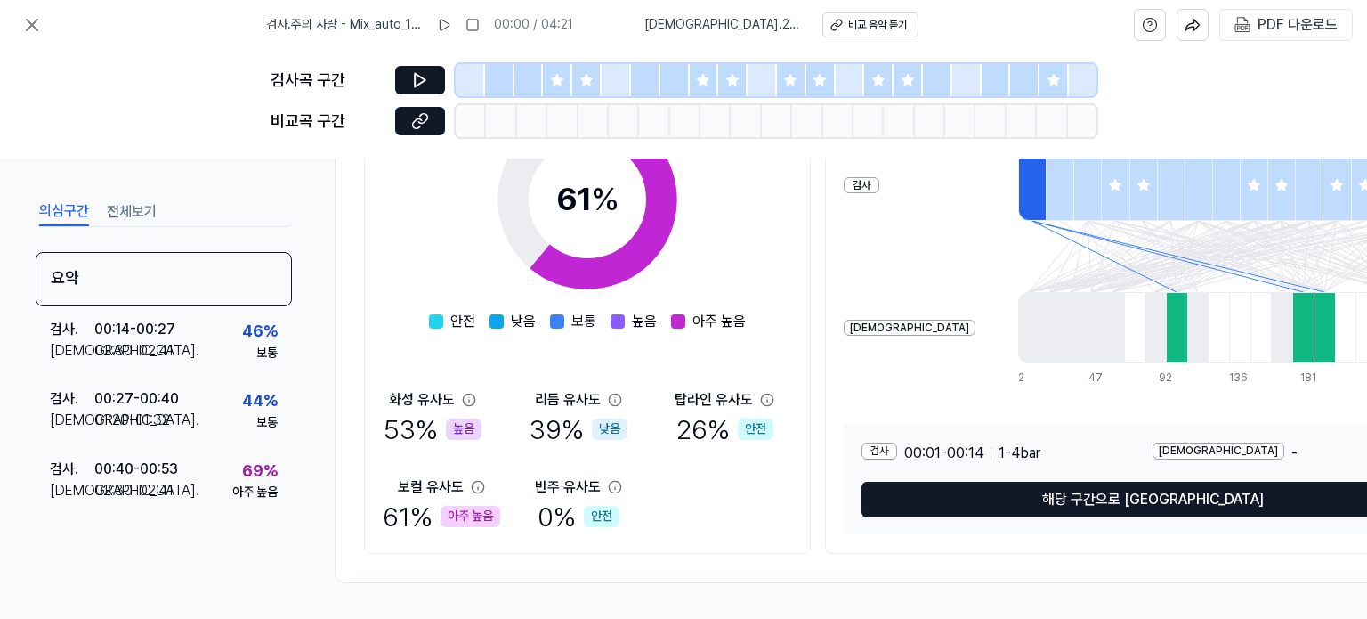
click at [199, 149] on div "검사곡 구간 비교곡 구간" at bounding box center [683, 104] width 1367 height 109
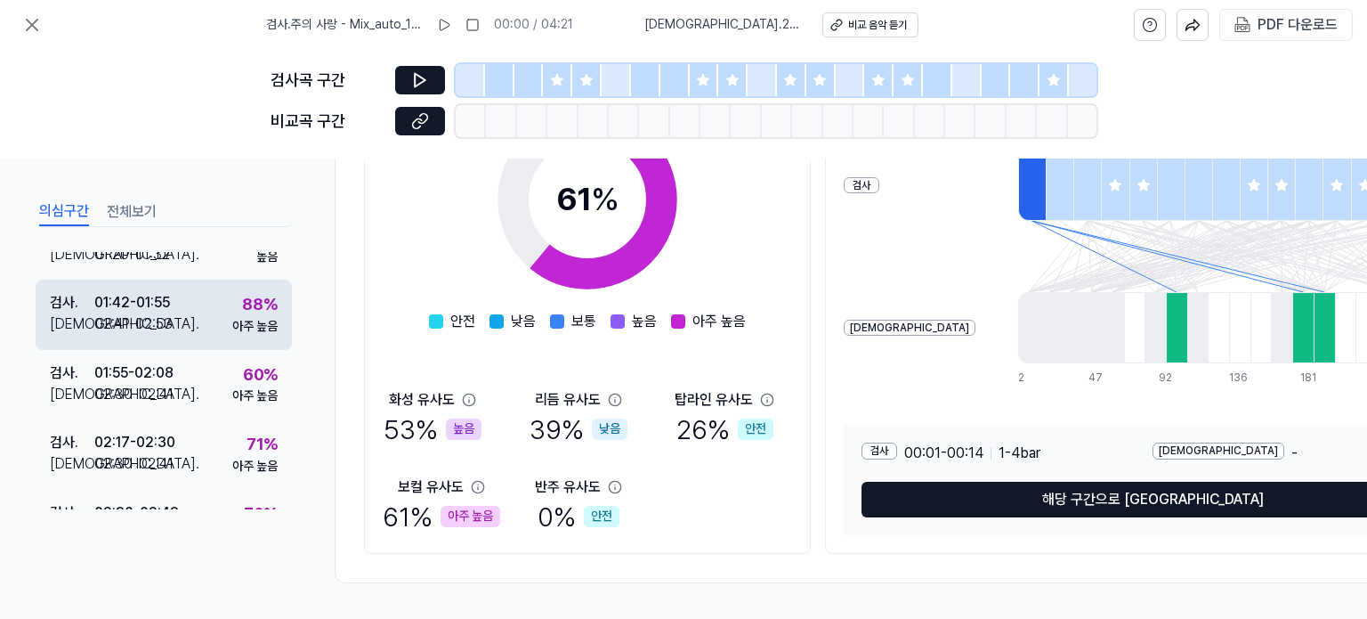
click at [198, 328] on div "검사 . 01:42 - 01:55 비교 . 02:41 - 02:53 88 % 아주 높음" at bounding box center [164, 313] width 256 height 69
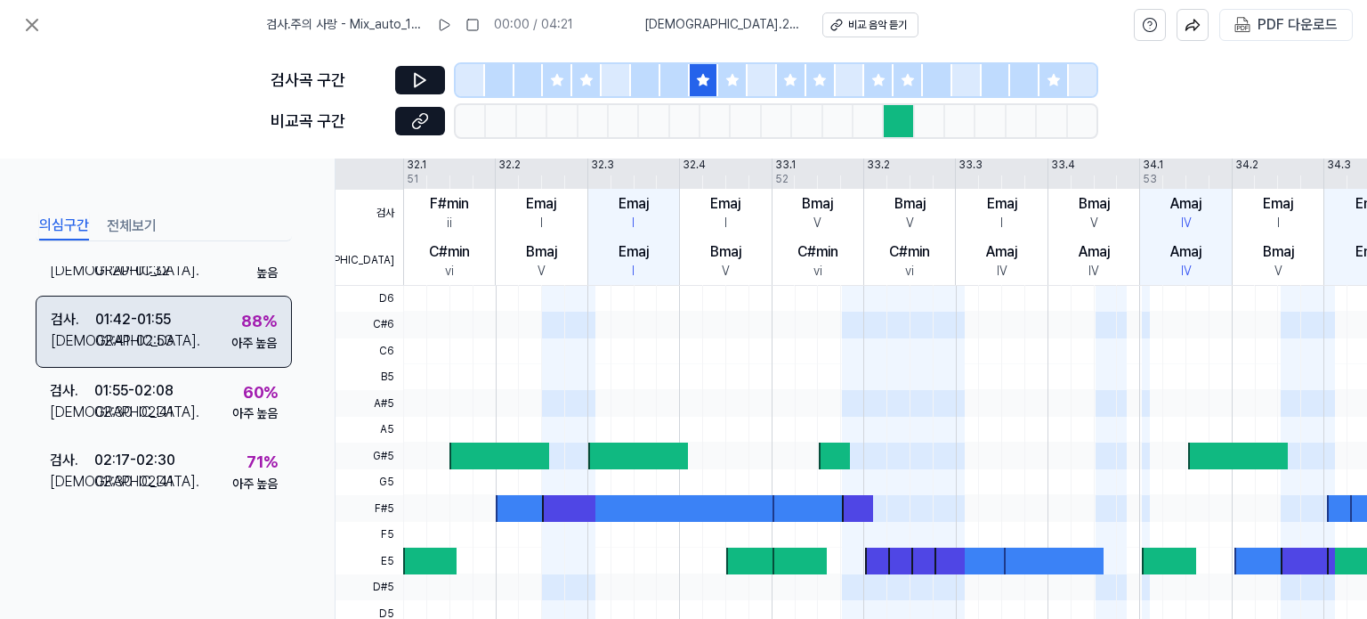
scroll to position [385, 0]
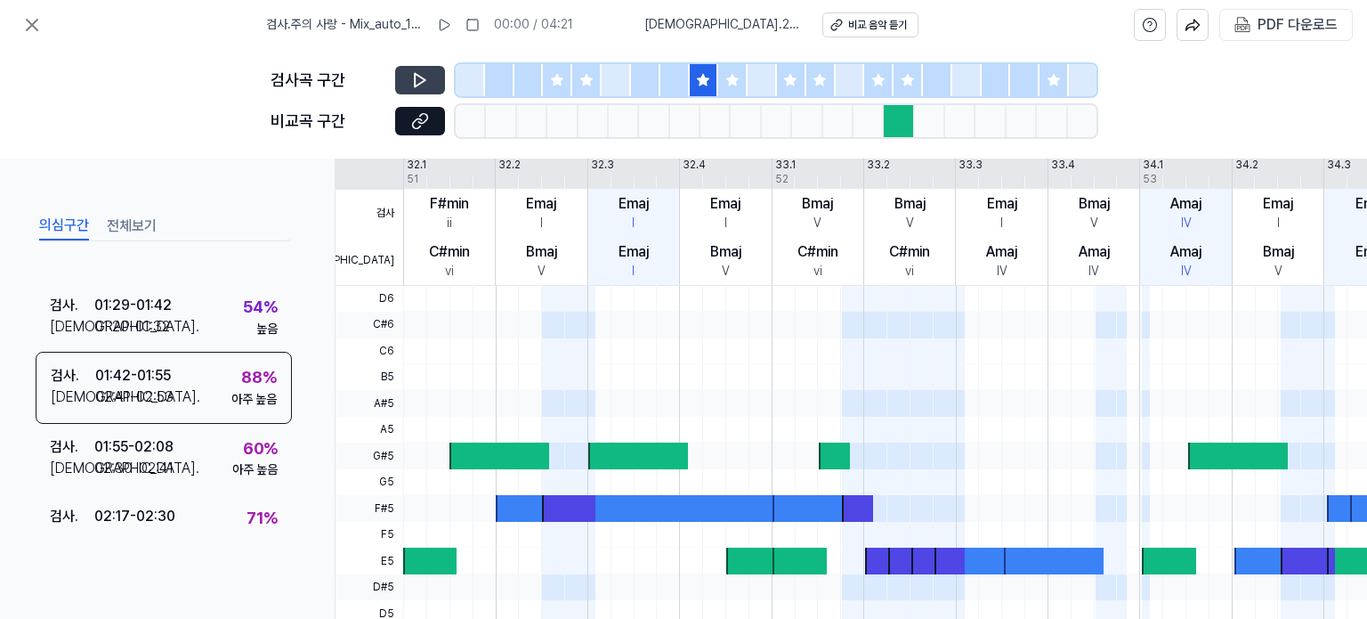
click at [427, 80] on icon at bounding box center [420, 80] width 18 height 18
click at [425, 79] on icon at bounding box center [420, 80] width 11 height 13
click at [425, 79] on icon at bounding box center [420, 80] width 18 height 18
click at [430, 126] on button at bounding box center [420, 121] width 50 height 28
click at [420, 79] on icon at bounding box center [420, 80] width 18 height 18
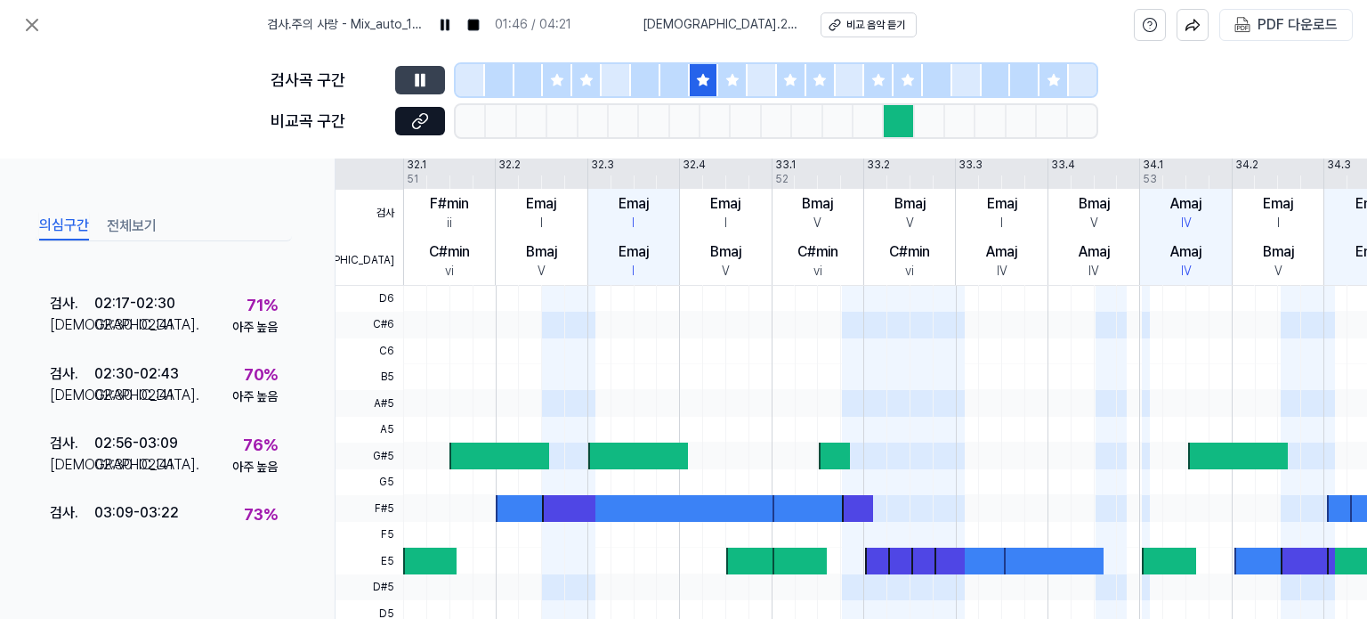
scroll to position [741, 0]
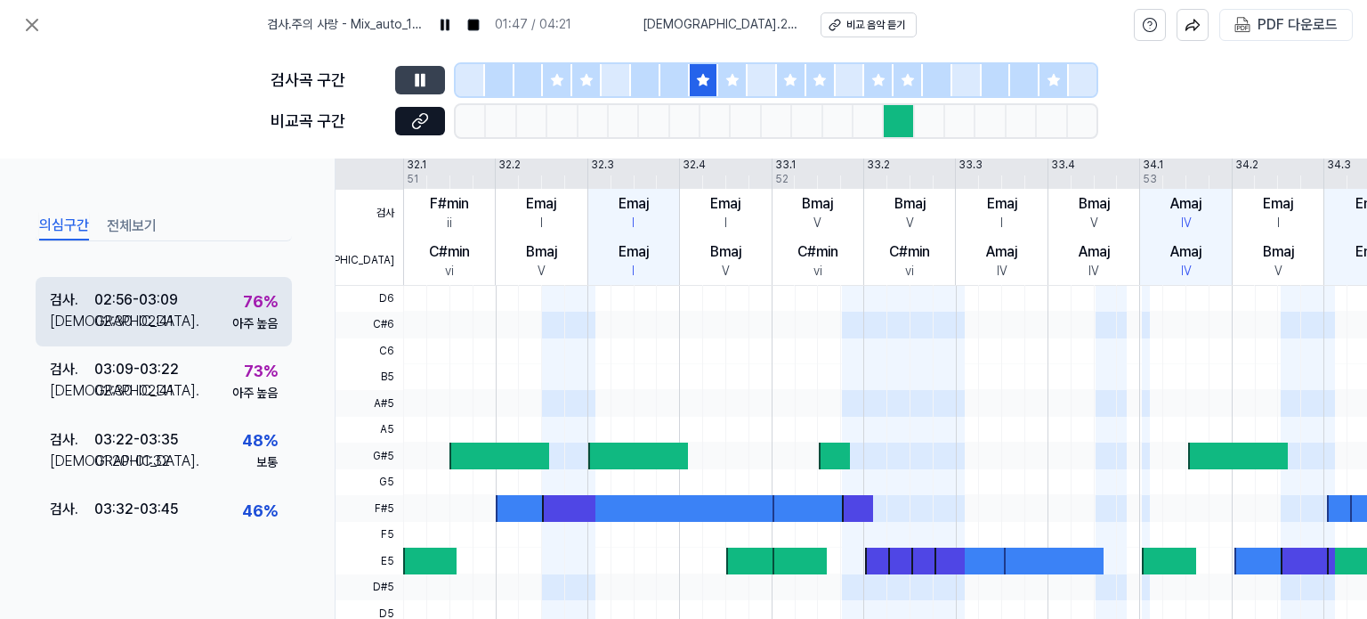
click at [174, 308] on div "02:56 - 03:09" at bounding box center [136, 299] width 84 height 21
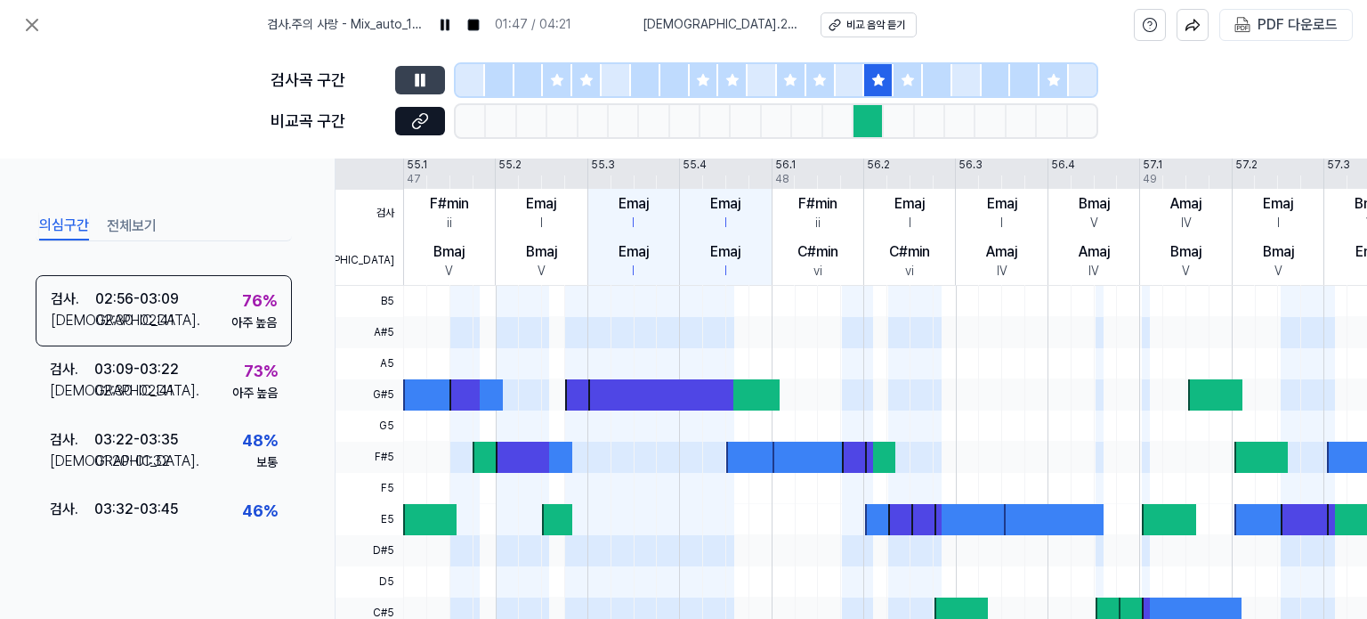
scroll to position [741, 0]
click at [423, 81] on icon at bounding box center [423, 80] width 3 height 12
click at [423, 77] on icon at bounding box center [420, 80] width 18 height 18
click at [417, 83] on icon at bounding box center [420, 80] width 18 height 18
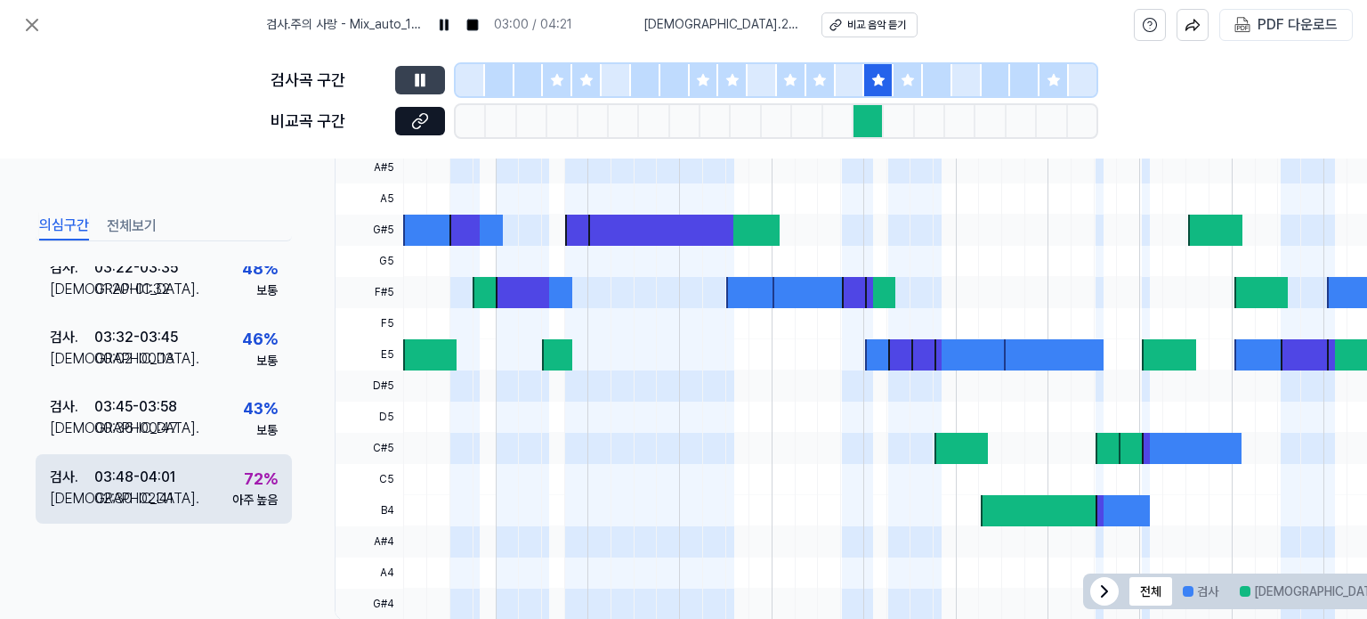
scroll to position [509, 0]
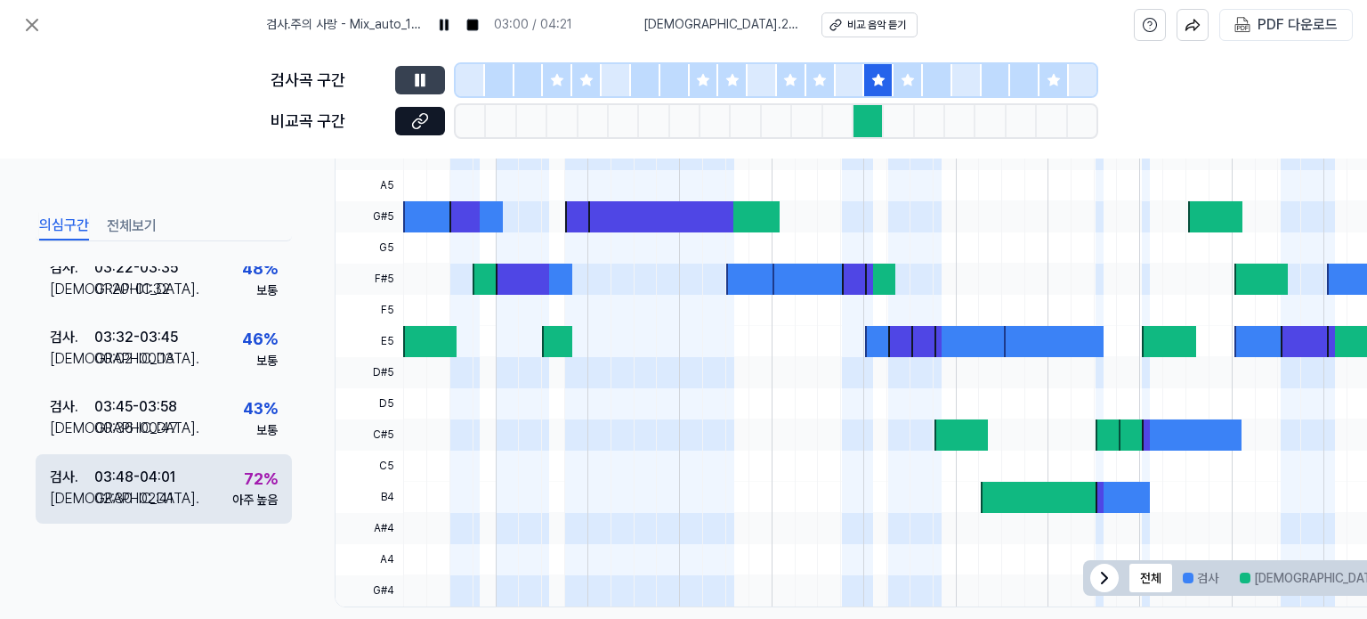
click at [172, 473] on div "03:48 - 04:01" at bounding box center [134, 476] width 81 height 21
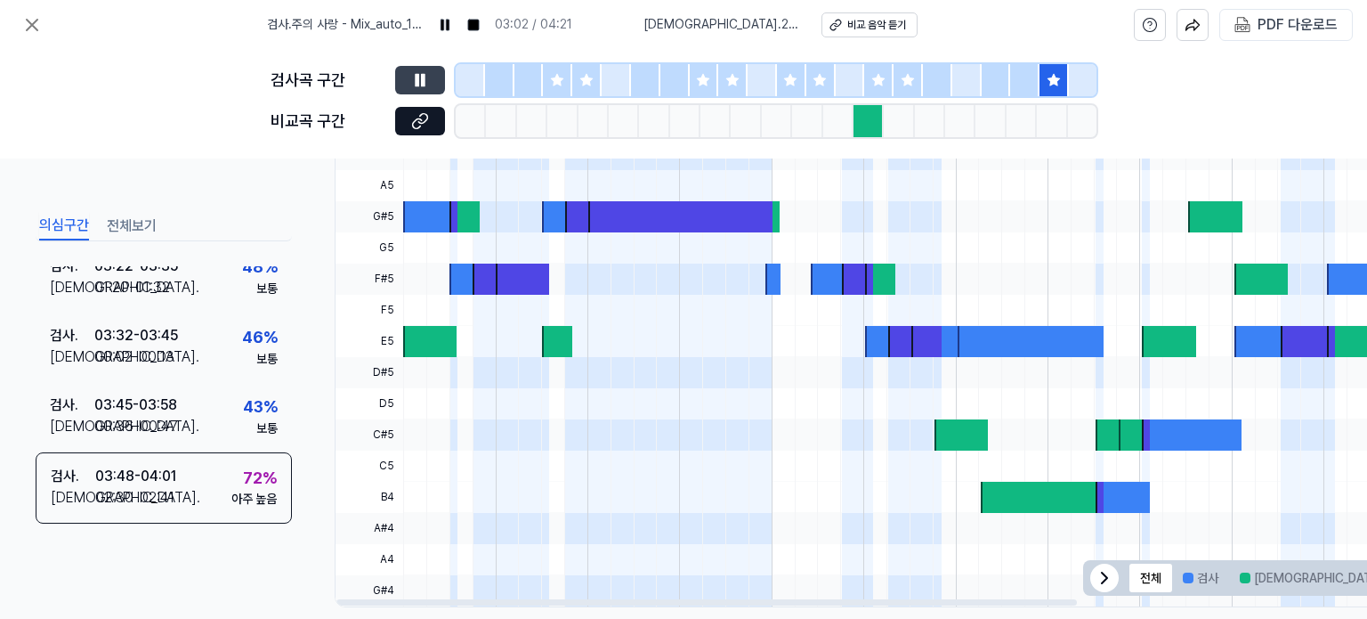
click at [409, 83] on button at bounding box center [420, 80] width 50 height 28
click at [418, 77] on icon at bounding box center [420, 80] width 18 height 18
click at [413, 66] on button at bounding box center [420, 80] width 50 height 28
drag, startPoint x: 413, startPoint y: 67, endPoint x: 417, endPoint y: 79, distance: 13.2
click at [417, 79] on icon at bounding box center [417, 80] width 3 height 12
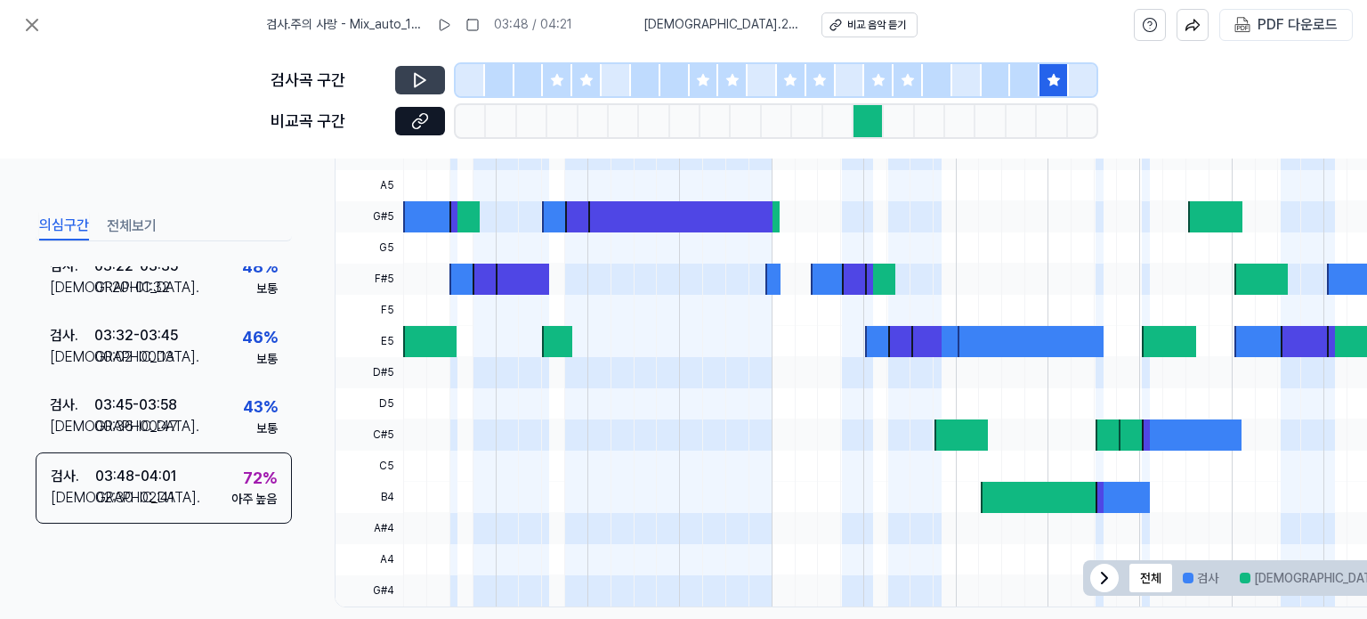
click at [420, 77] on icon at bounding box center [420, 80] width 11 height 13
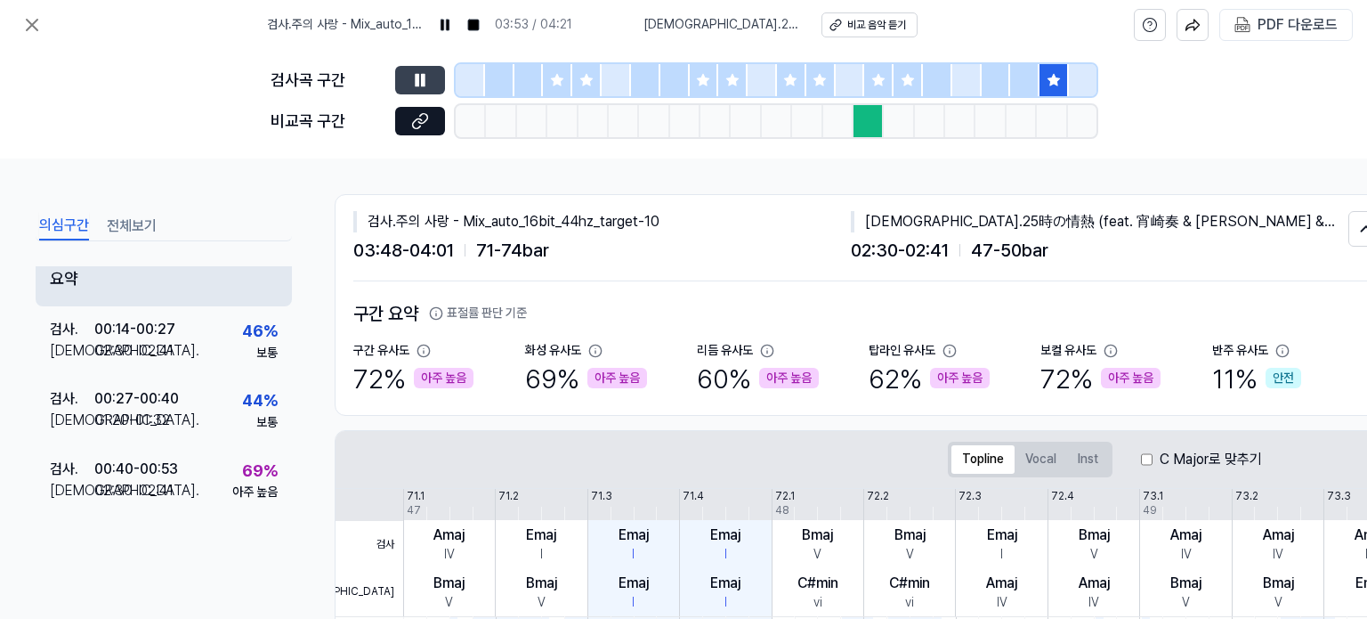
scroll to position [0, 0]
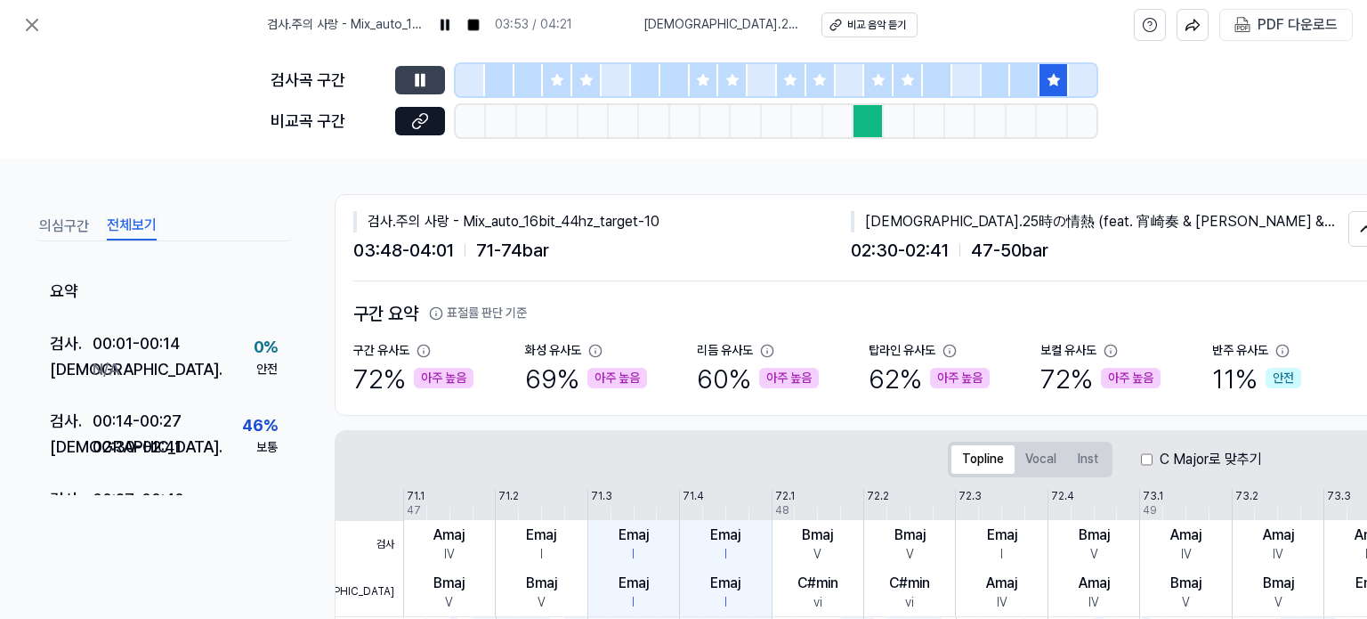
click at [148, 215] on button "전체보기" at bounding box center [132, 226] width 50 height 28
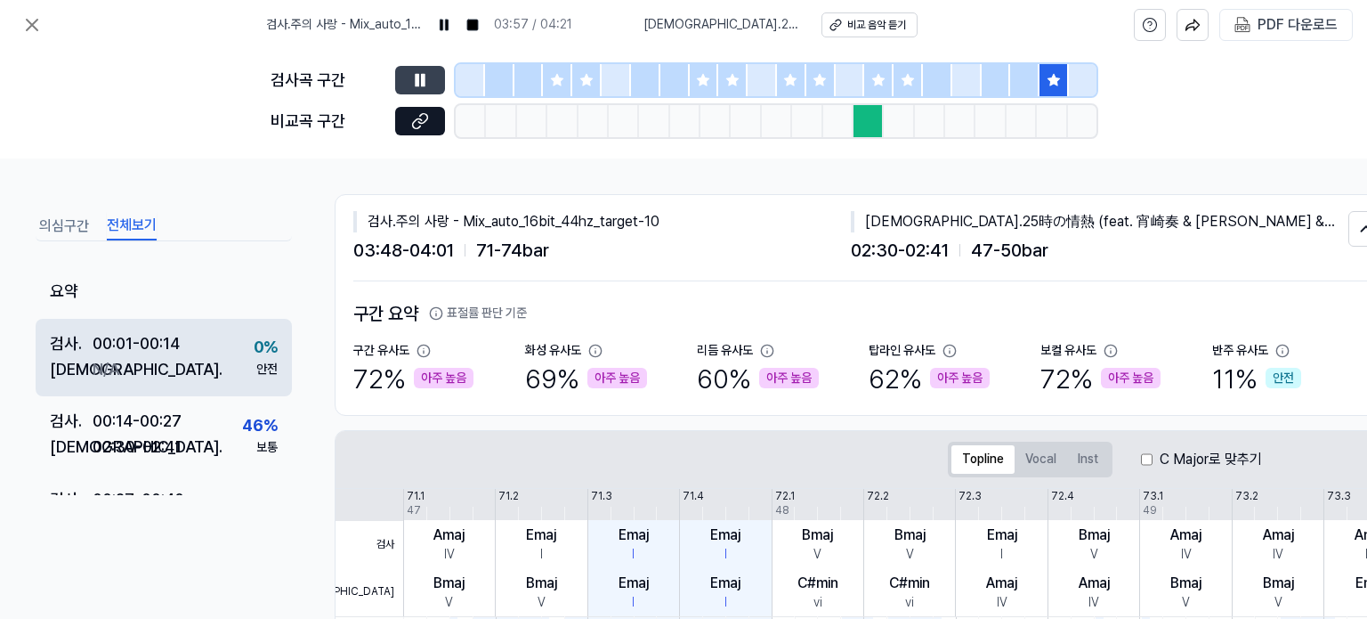
click at [134, 359] on div "[DEMOGRAPHIC_DATA] . N/A" at bounding box center [115, 370] width 130 height 26
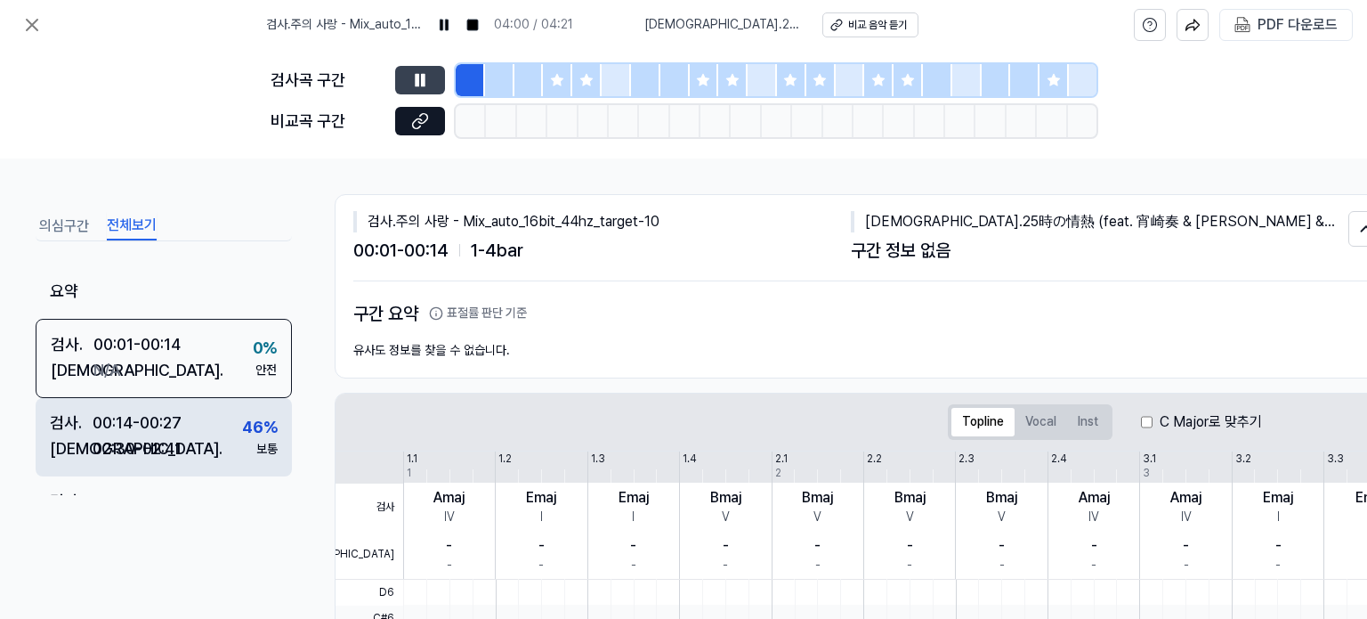
click at [199, 442] on div "검사 . 00:14 - 00:27 비교 . 02:30 - 02:41 46 % 보통" at bounding box center [164, 437] width 256 height 78
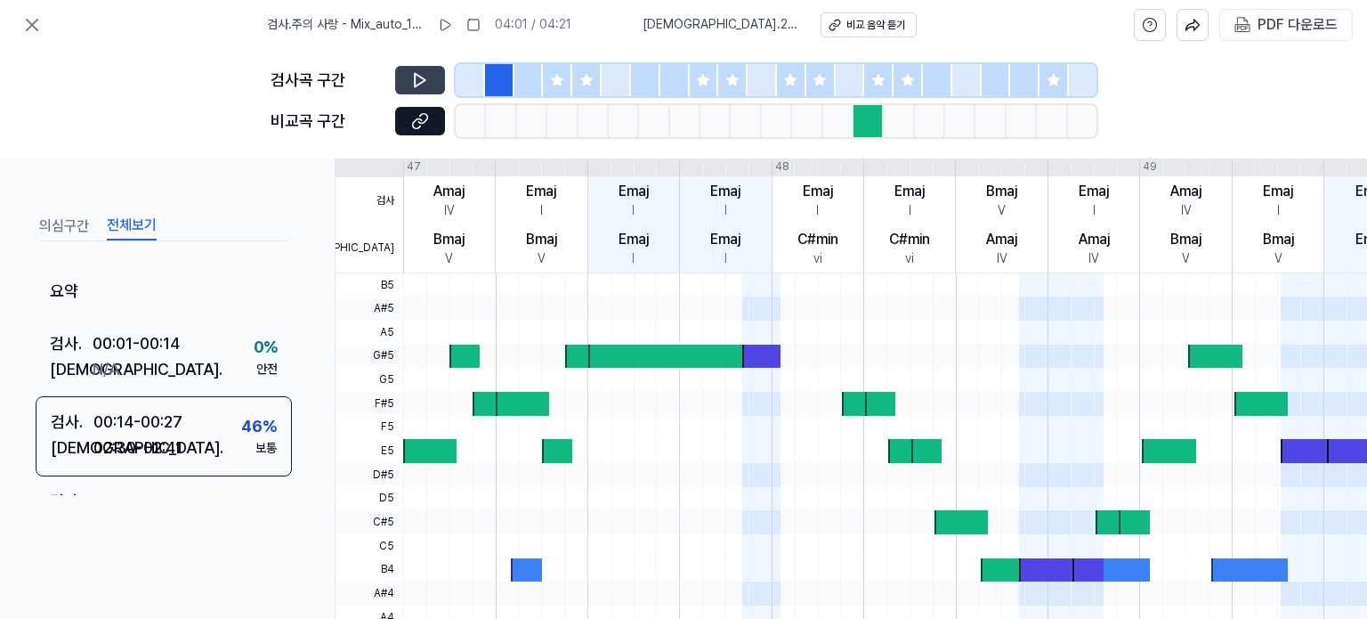
scroll to position [89, 0]
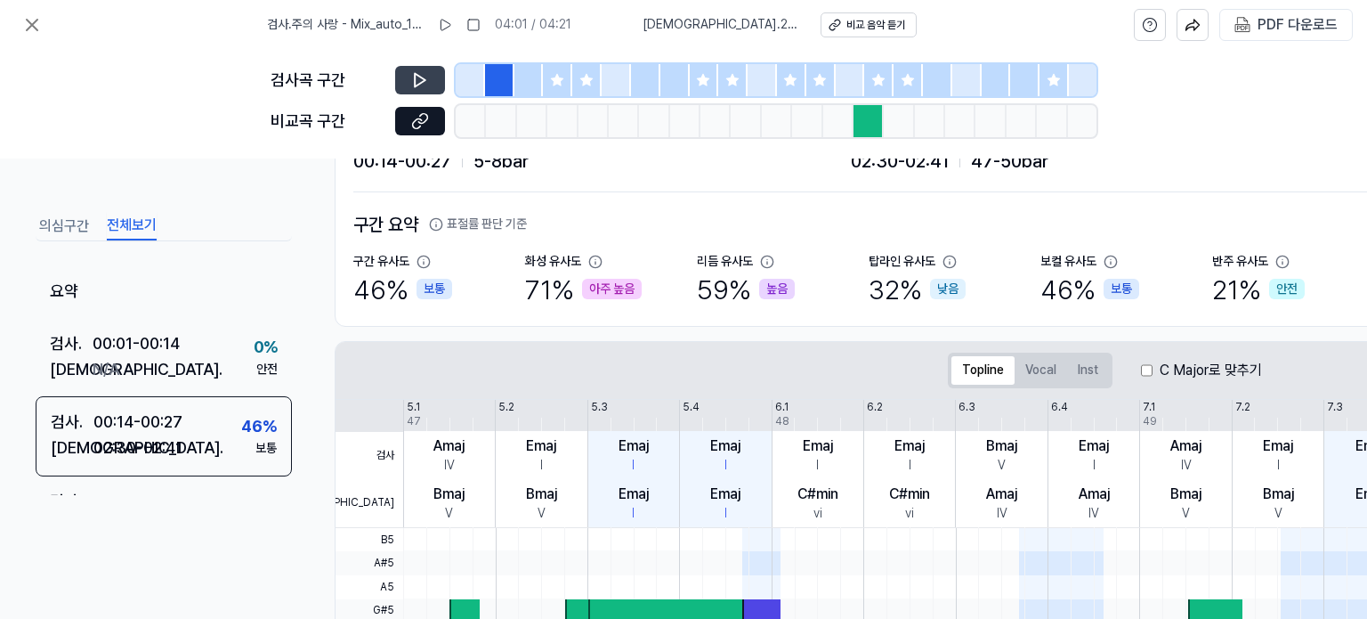
click at [424, 77] on icon at bounding box center [420, 80] width 18 height 18
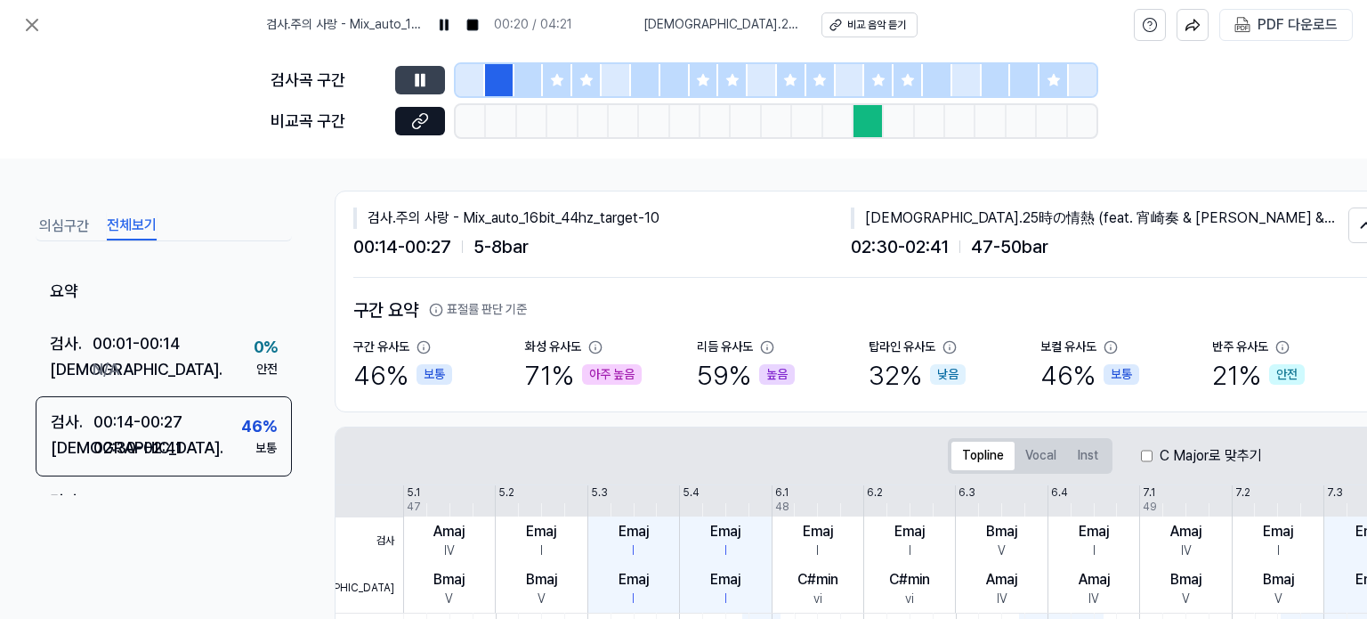
scroll to position [0, 0]
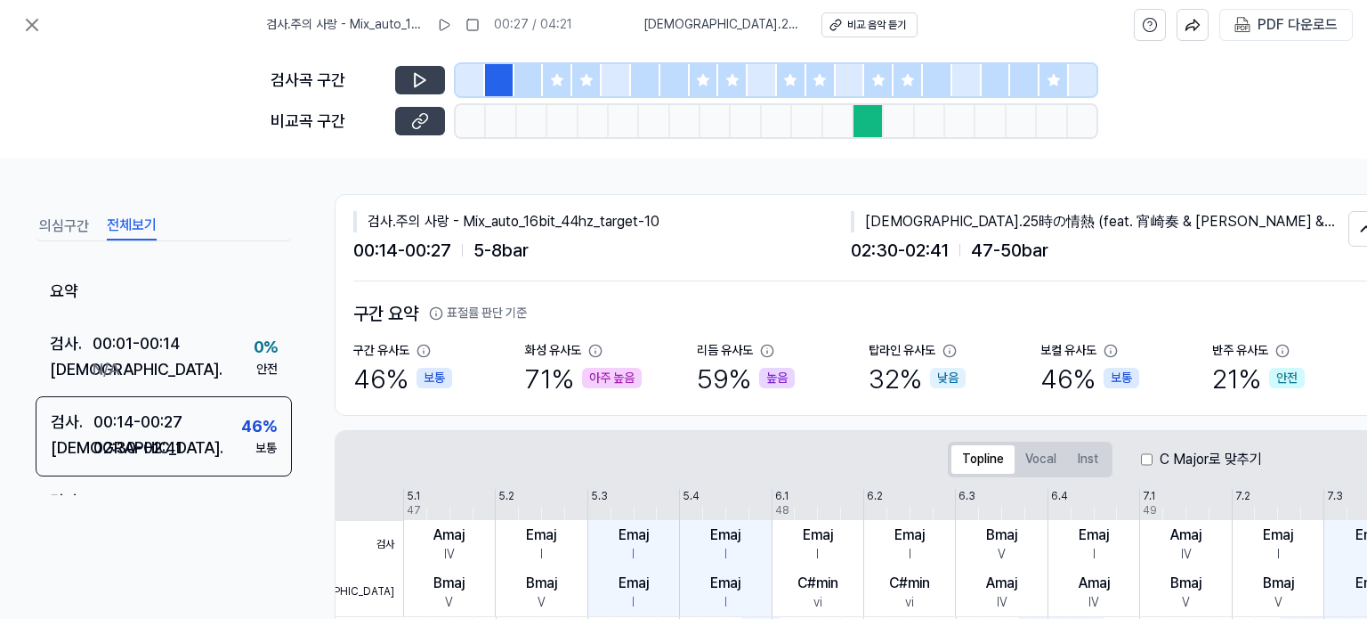
click at [421, 113] on icon at bounding box center [422, 118] width 9 height 10
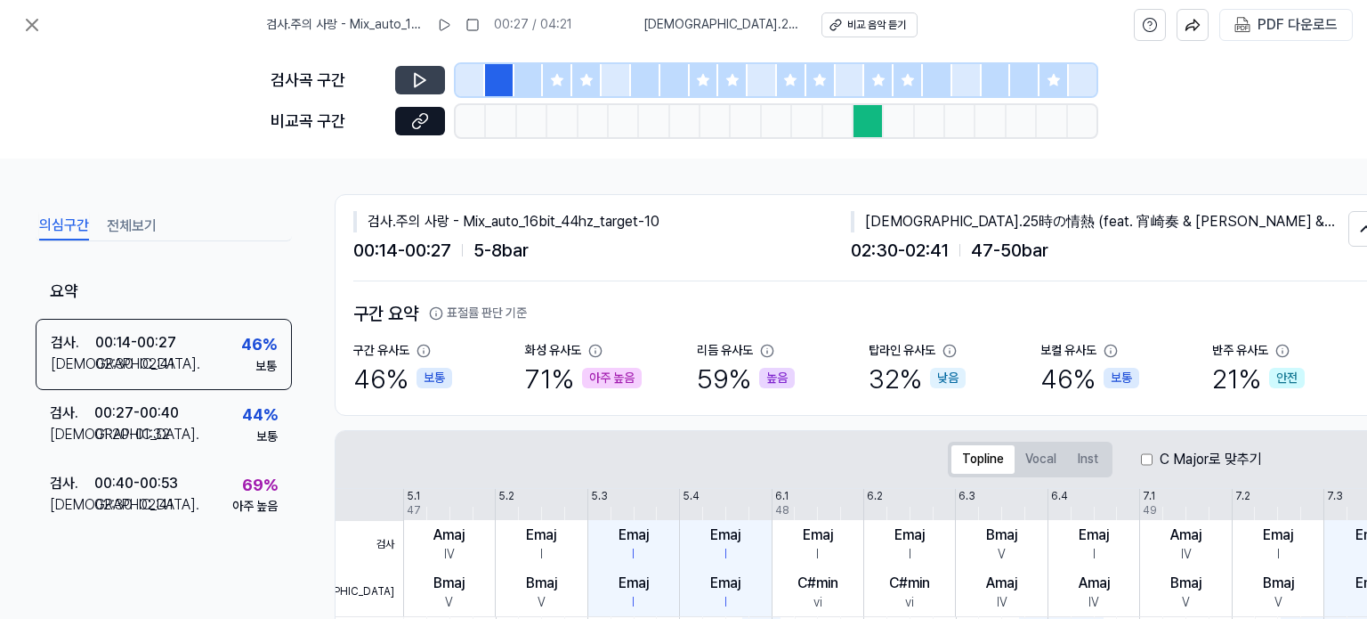
click at [63, 220] on button "의심구간" at bounding box center [64, 226] width 50 height 28
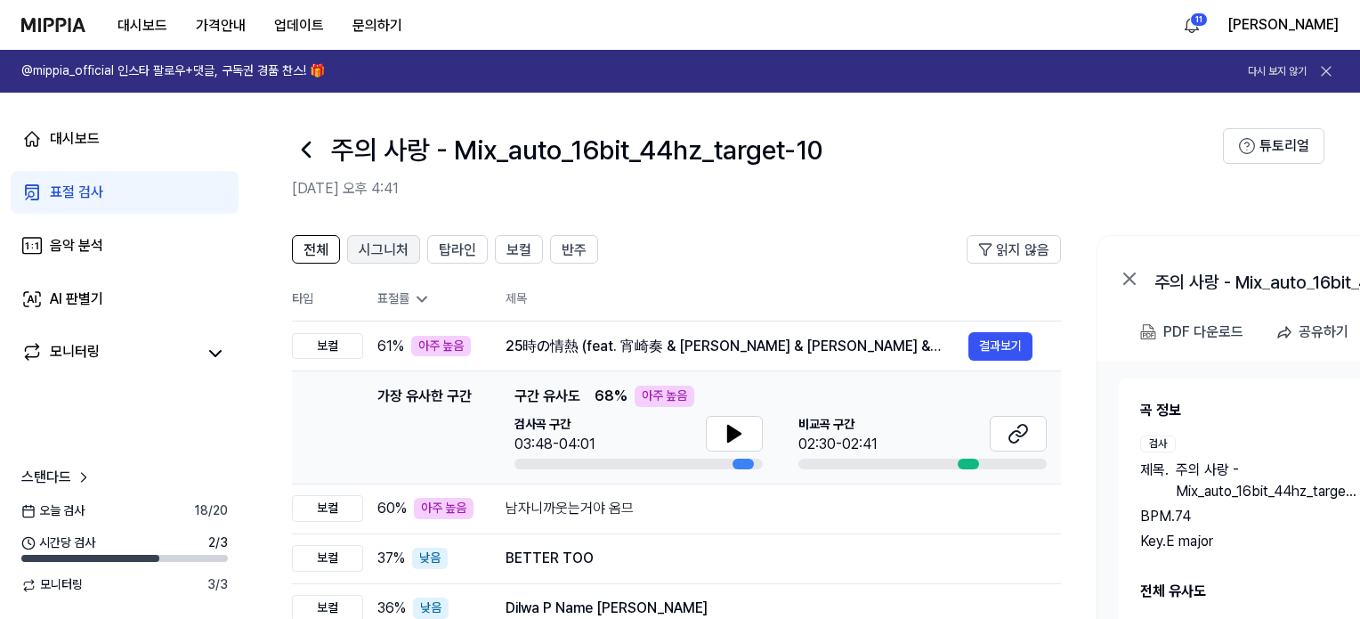
click at [385, 241] on span "시그니처" at bounding box center [384, 249] width 50 height 21
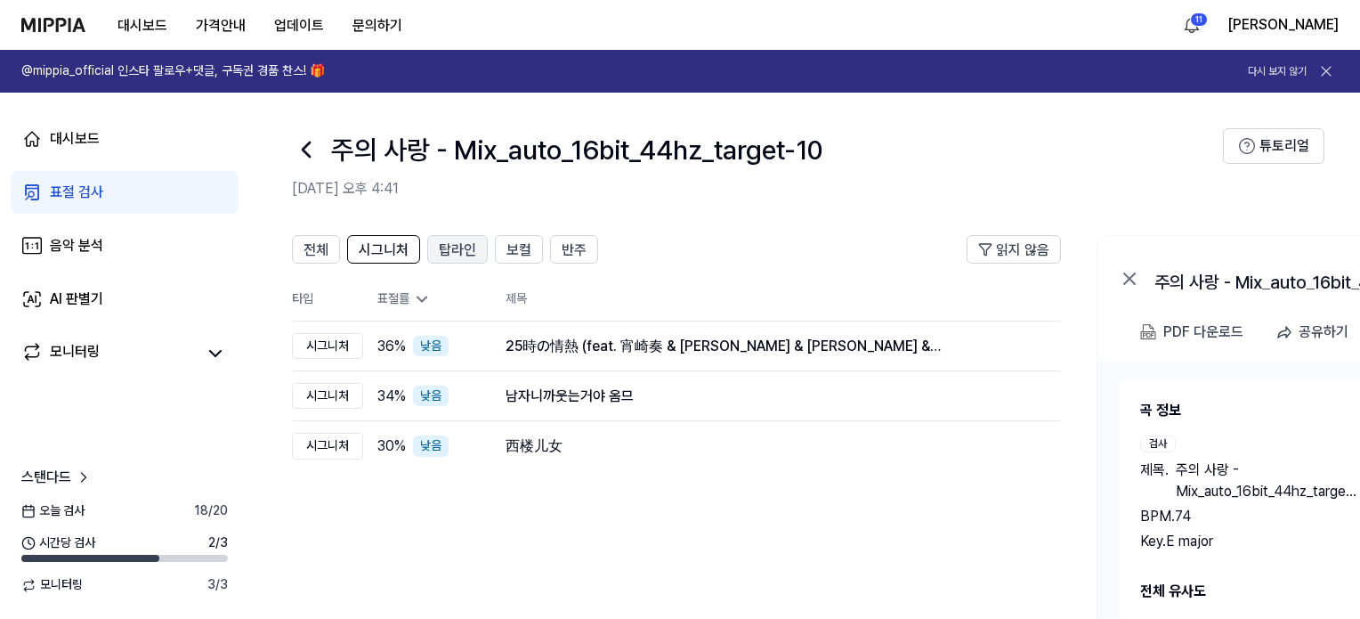
click at [453, 255] on span "탑라인" at bounding box center [457, 249] width 37 height 21
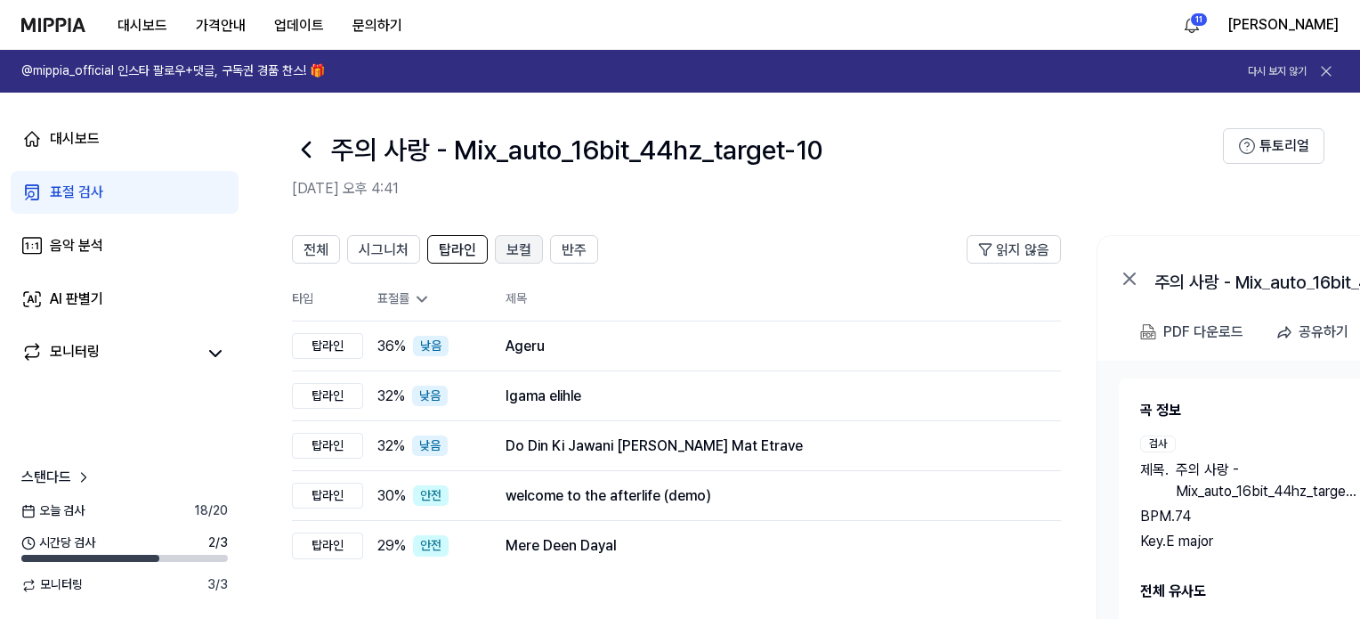
click at [520, 257] on span "보컬" at bounding box center [518, 249] width 25 height 21
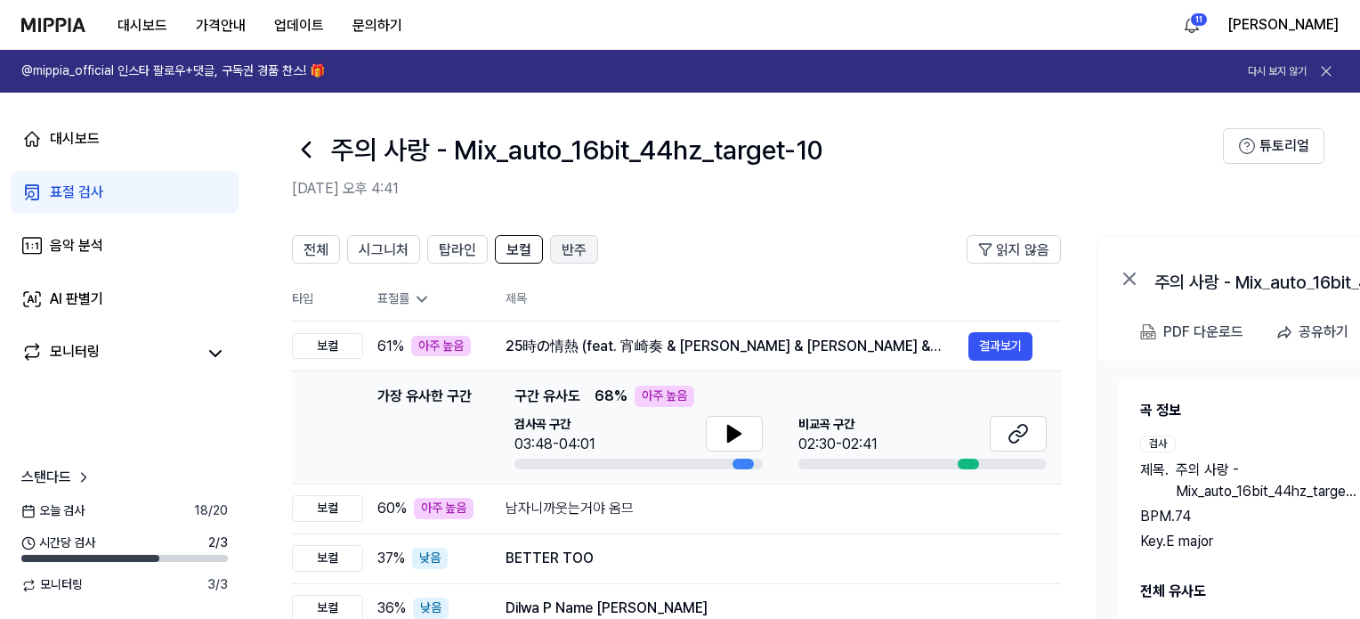
click at [562, 252] on span "반주" at bounding box center [574, 249] width 25 height 21
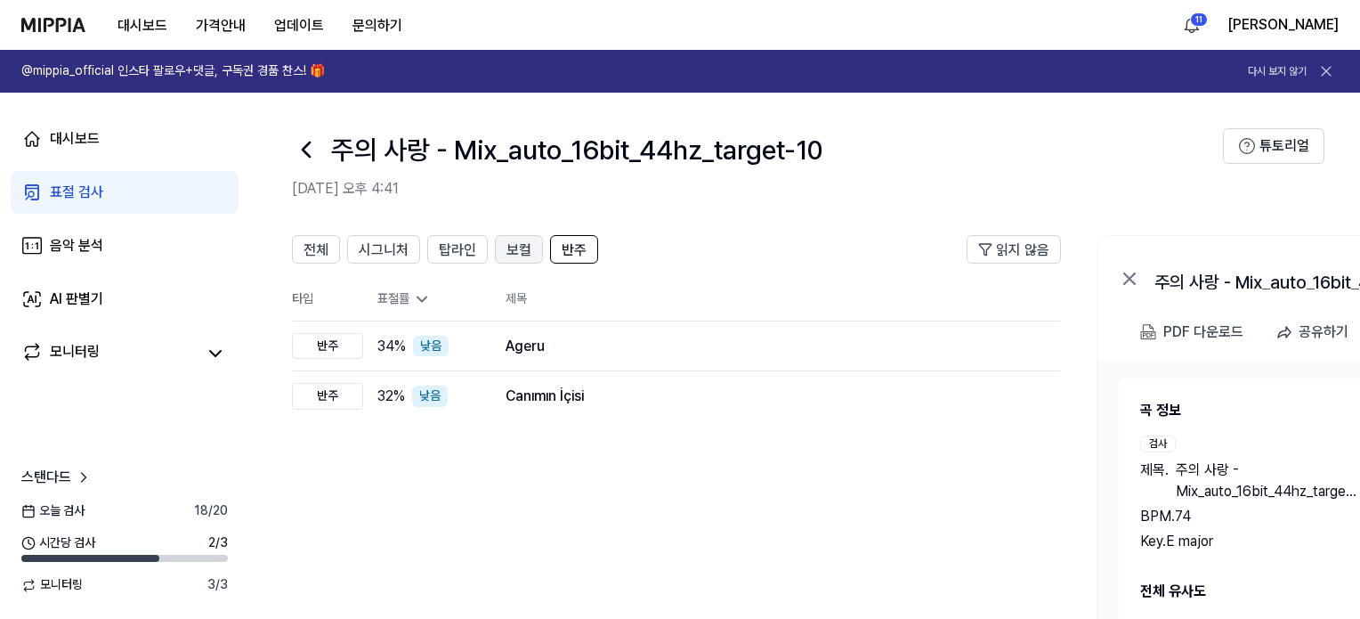
click at [515, 252] on span "보컬" at bounding box center [518, 249] width 25 height 21
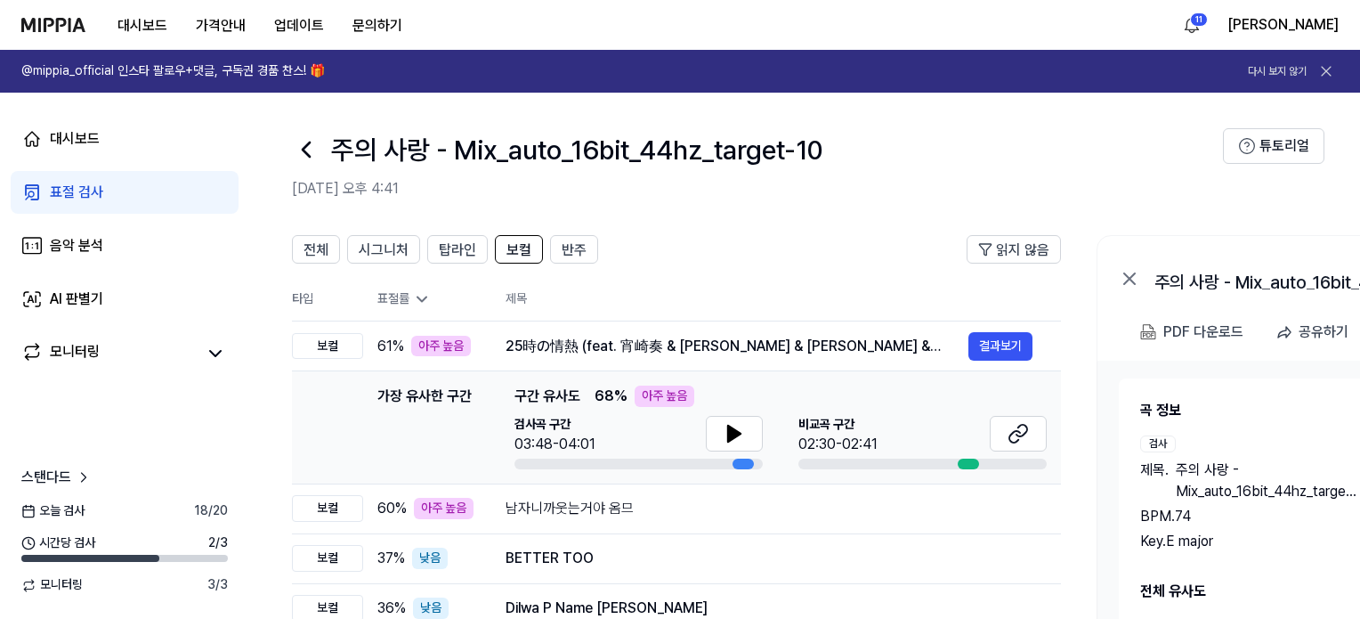
click at [675, 252] on header "전체 시그니처 탑라인 보컬 반주 읽지 않음" at bounding box center [676, 256] width 769 height 43
click at [743, 229] on div "전체 시그니처 탑라인 보컬 반주 읽지 않음 전체 시그니처 탑라인 보컬 반주 타입 표절률 제목 표절률 읽지 않음 보컬 61 % 아주 높음 25時…" at bounding box center [966, 578] width 1435 height 723
drag, startPoint x: 397, startPoint y: 238, endPoint x: 406, endPoint y: 241, distance: 9.6
click at [397, 238] on div "시그니처" at bounding box center [384, 249] width 50 height 23
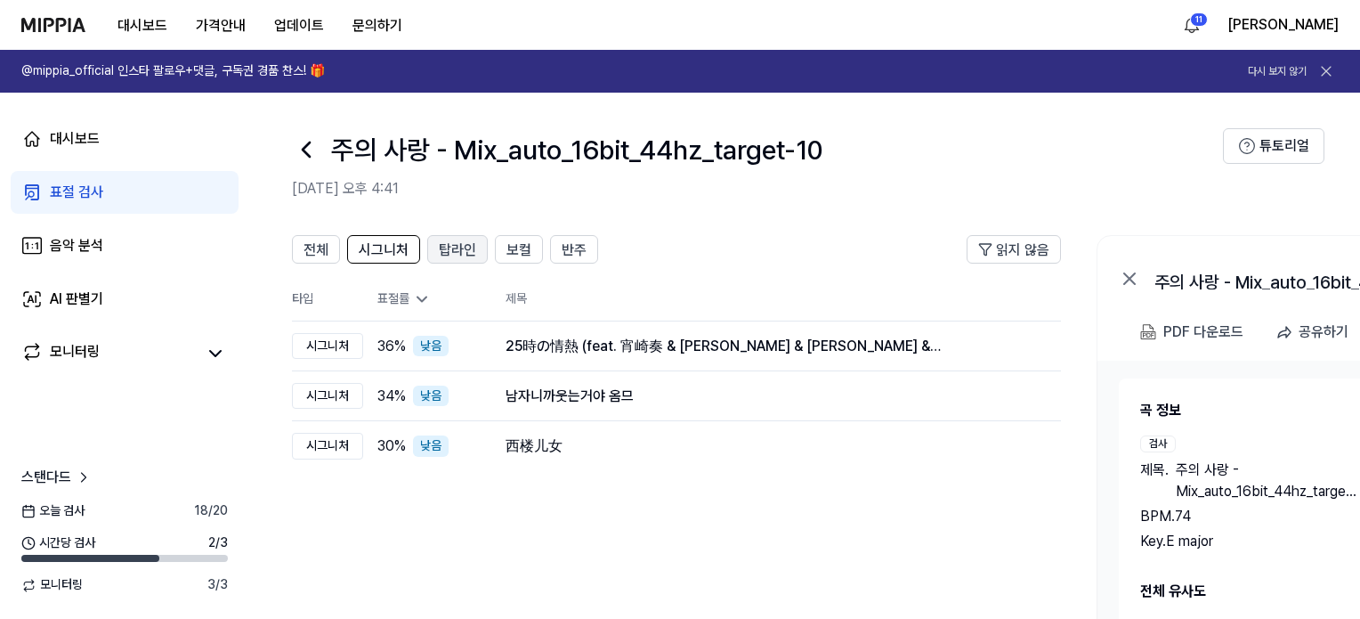
click at [449, 248] on span "탑라인" at bounding box center [457, 249] width 37 height 21
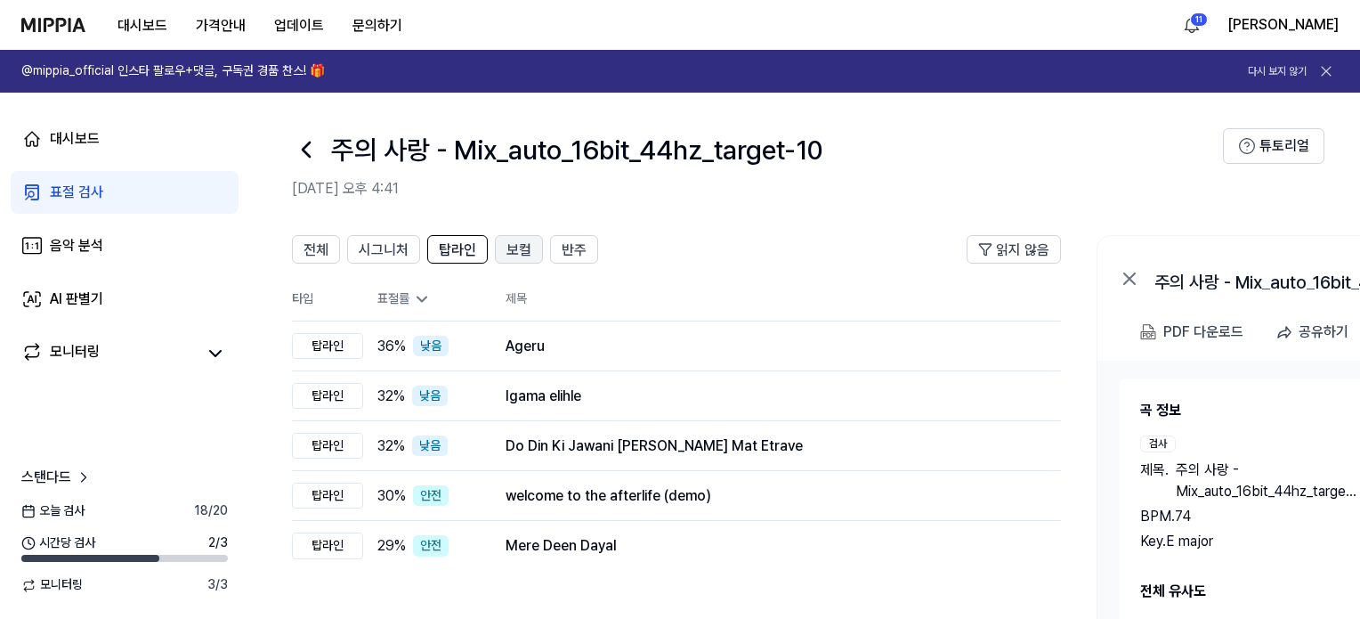
click at [506, 250] on span "보컬" at bounding box center [518, 249] width 25 height 21
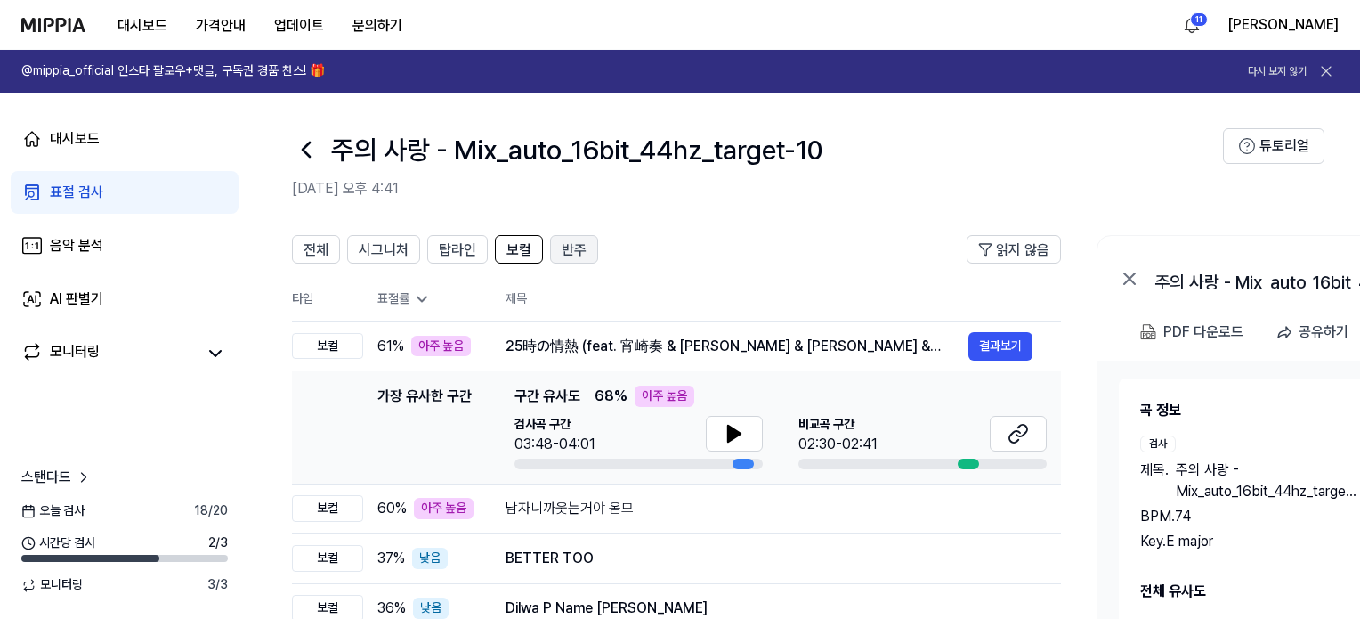
click at [575, 255] on span "반주" at bounding box center [574, 249] width 25 height 21
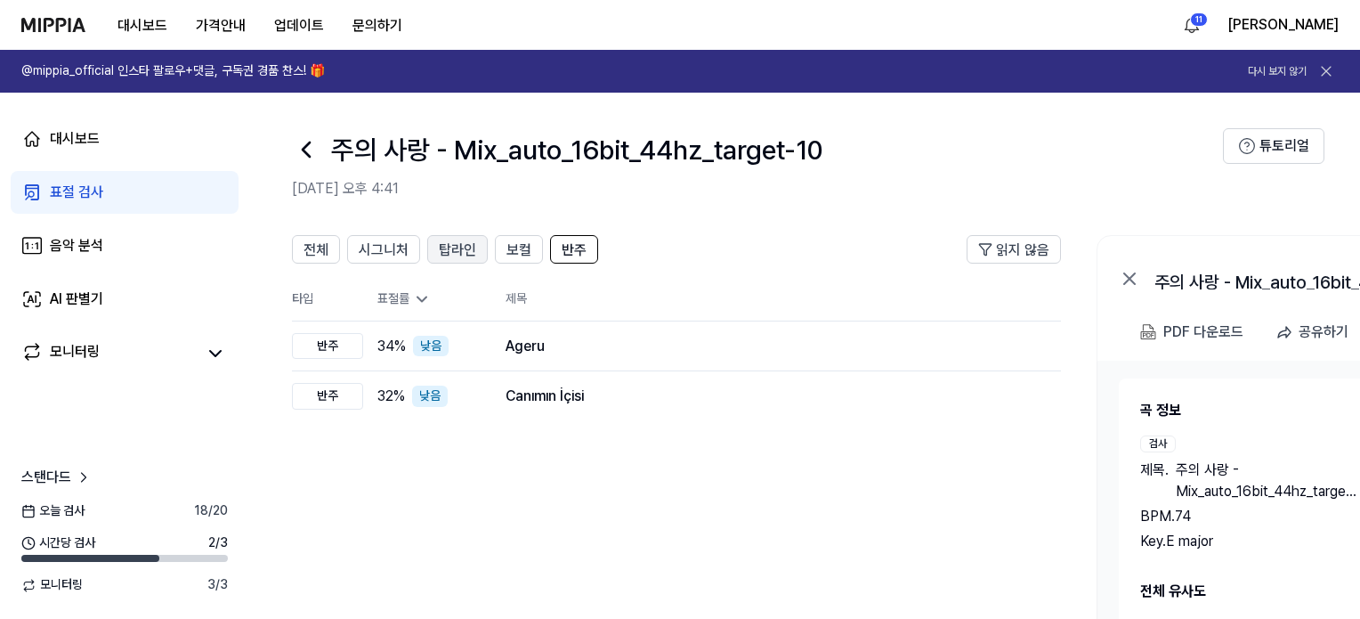
click at [458, 255] on span "탑라인" at bounding box center [457, 249] width 37 height 21
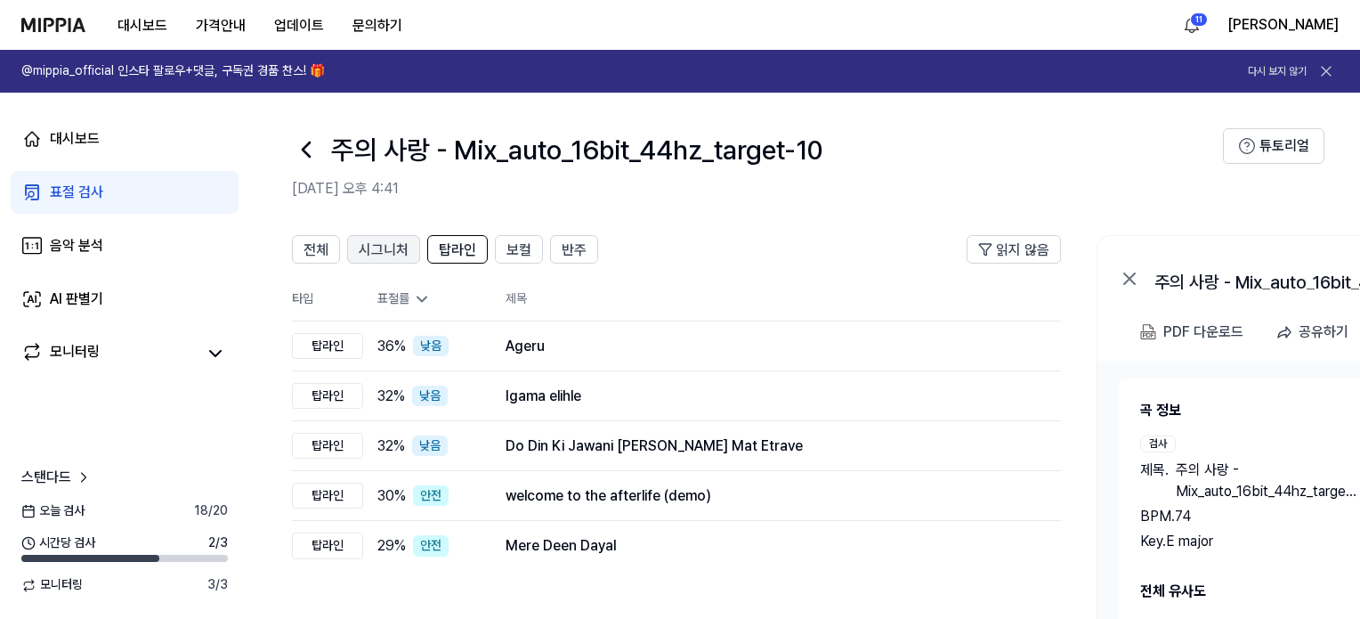
click at [374, 253] on span "시그니처" at bounding box center [384, 249] width 50 height 21
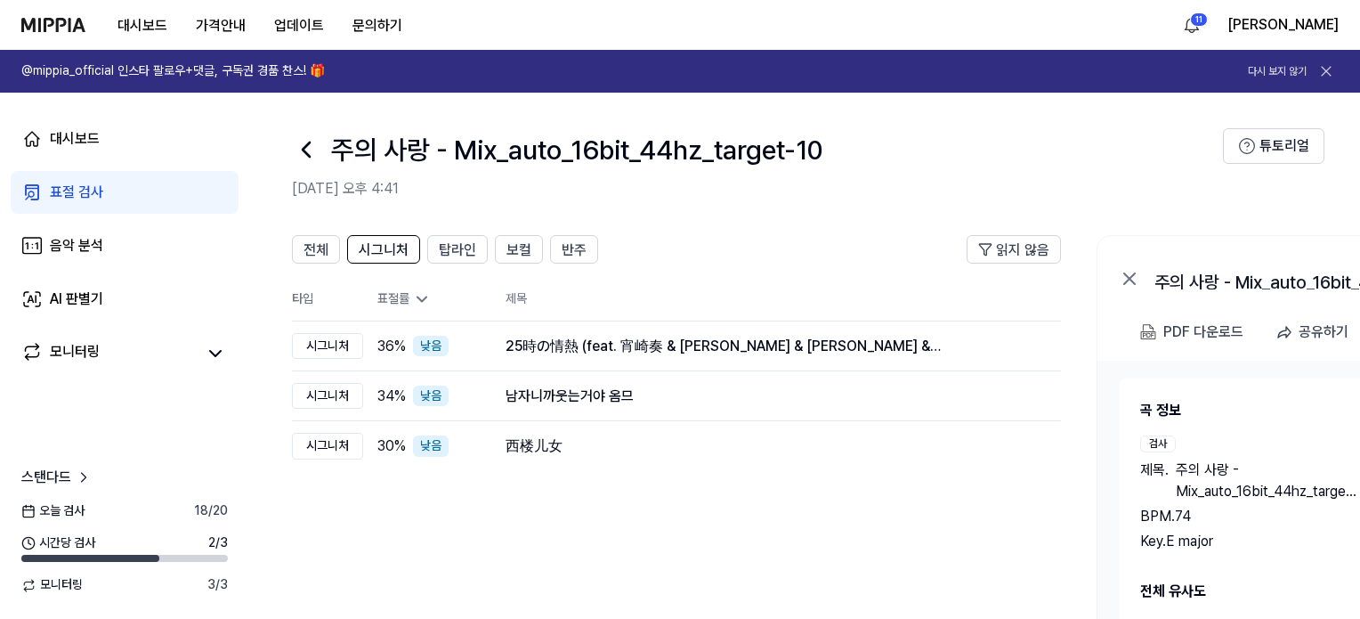
click at [325, 534] on div "전체 시그니처 탑라인 보컬 반주 읽지 않음 전체 시그니처 탑라인 보컬 반주 타입 표절률 제목 표절률 읽지 않음 시그니처 36 % 낮음 25時の…" at bounding box center [676, 569] width 769 height 669
click at [469, 238] on div "탑라인" at bounding box center [457, 249] width 37 height 23
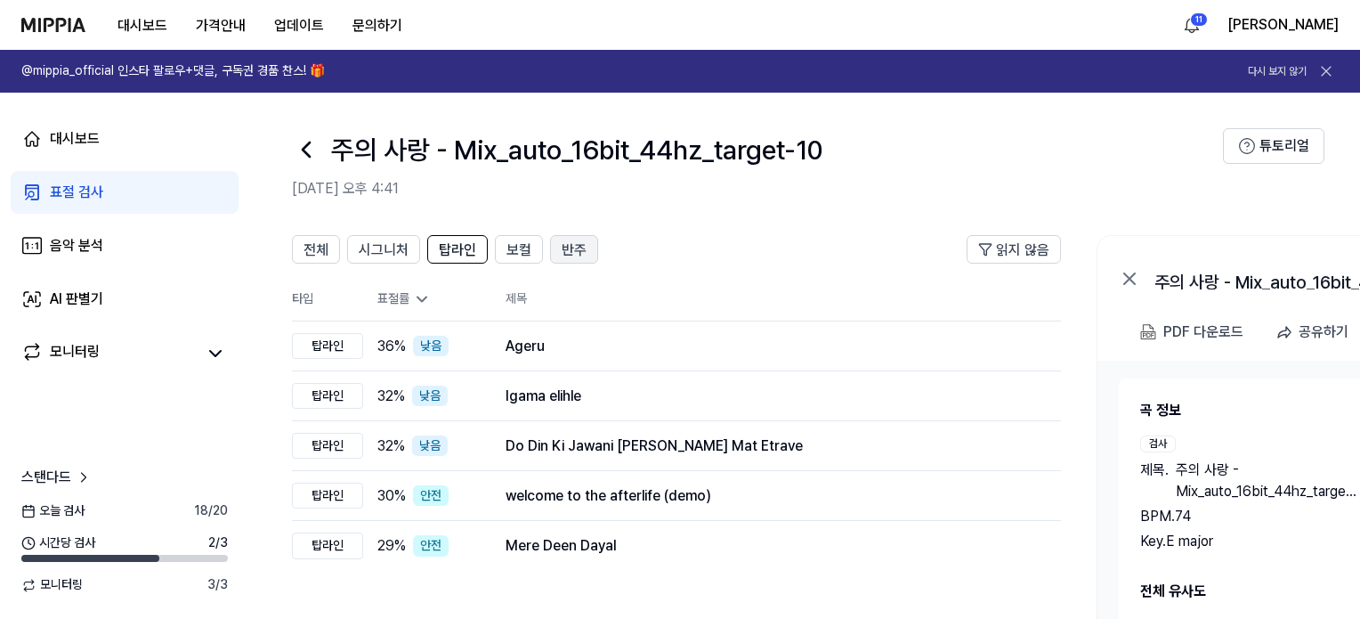
click at [564, 252] on span "반주" at bounding box center [574, 249] width 25 height 21
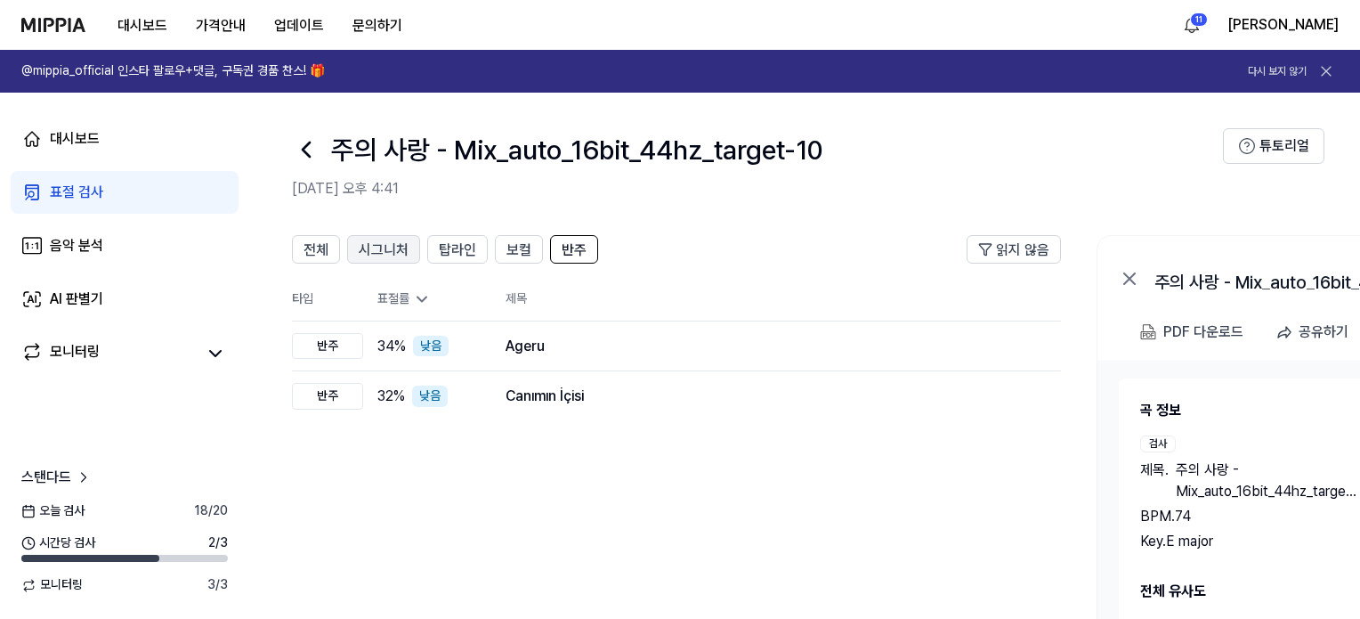
click at [390, 255] on span "시그니처" at bounding box center [384, 249] width 50 height 21
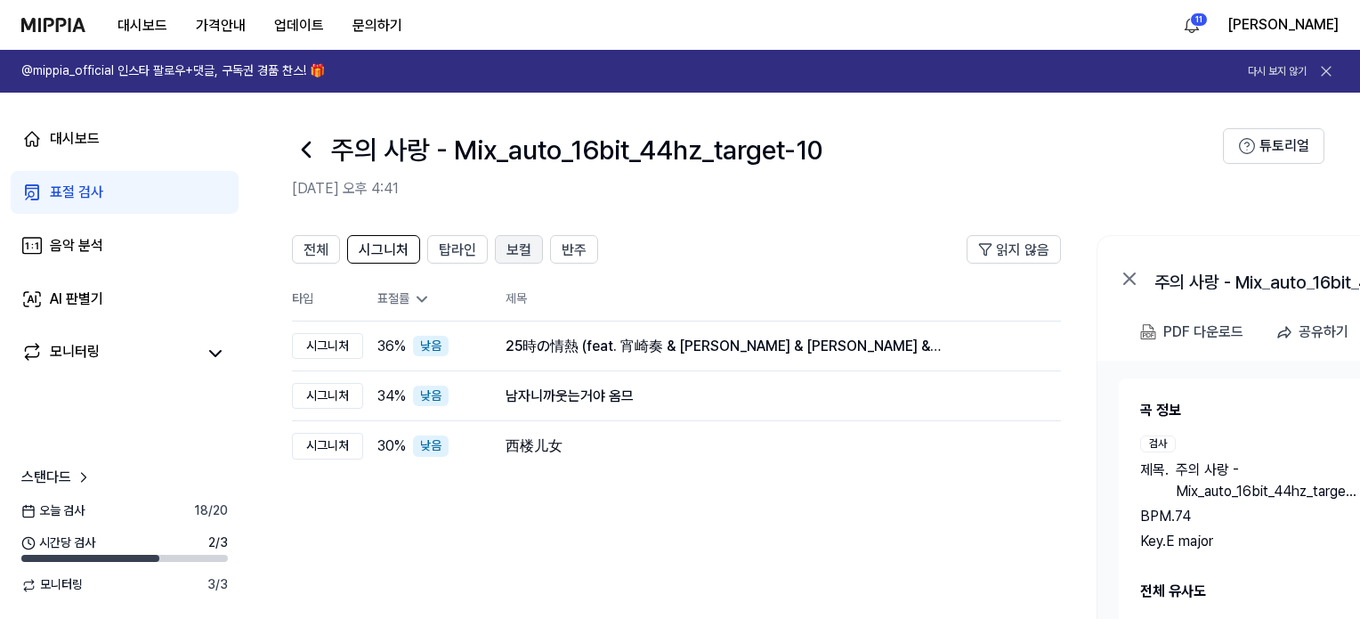
click at [509, 247] on span "보컬" at bounding box center [518, 249] width 25 height 21
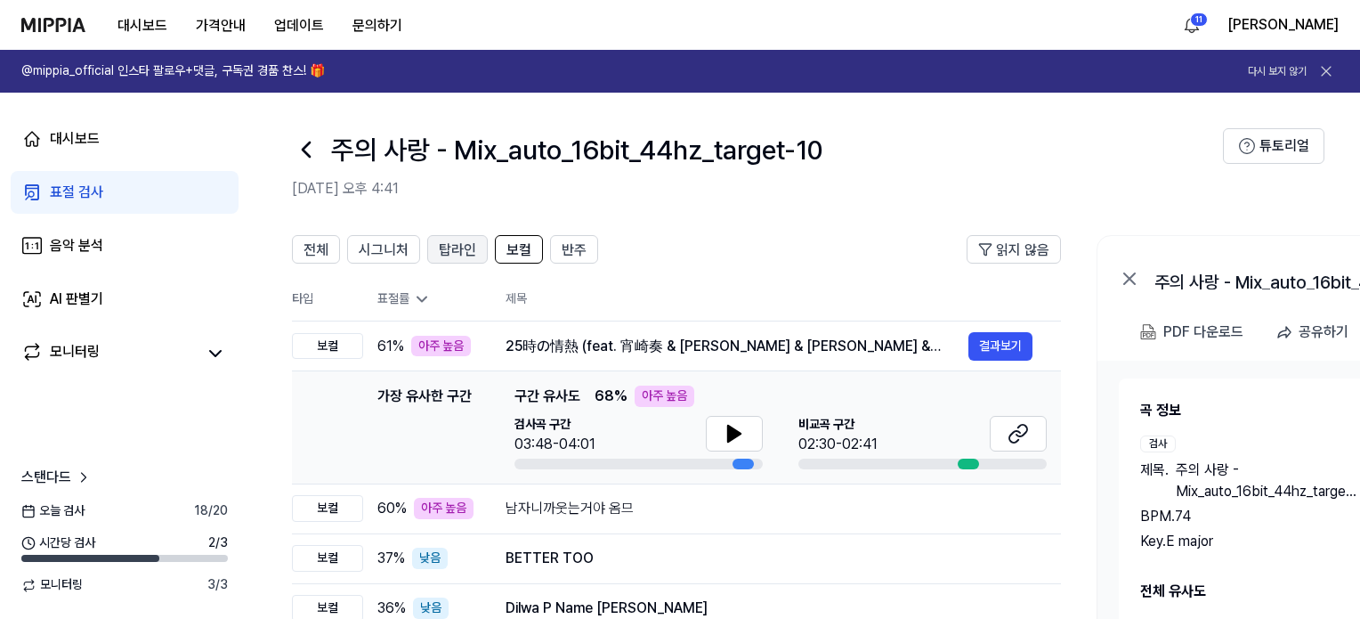
click at [467, 252] on span "탑라인" at bounding box center [457, 249] width 37 height 21
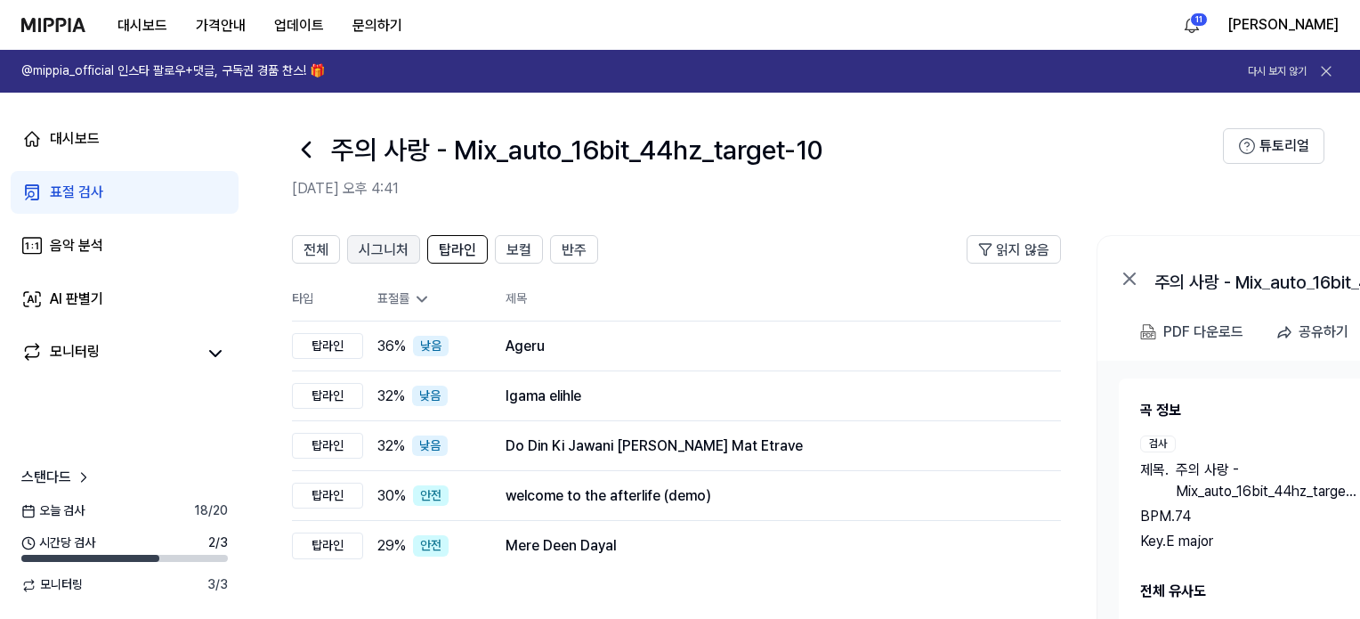
click at [413, 252] on button "시그니처" at bounding box center [383, 249] width 73 height 28
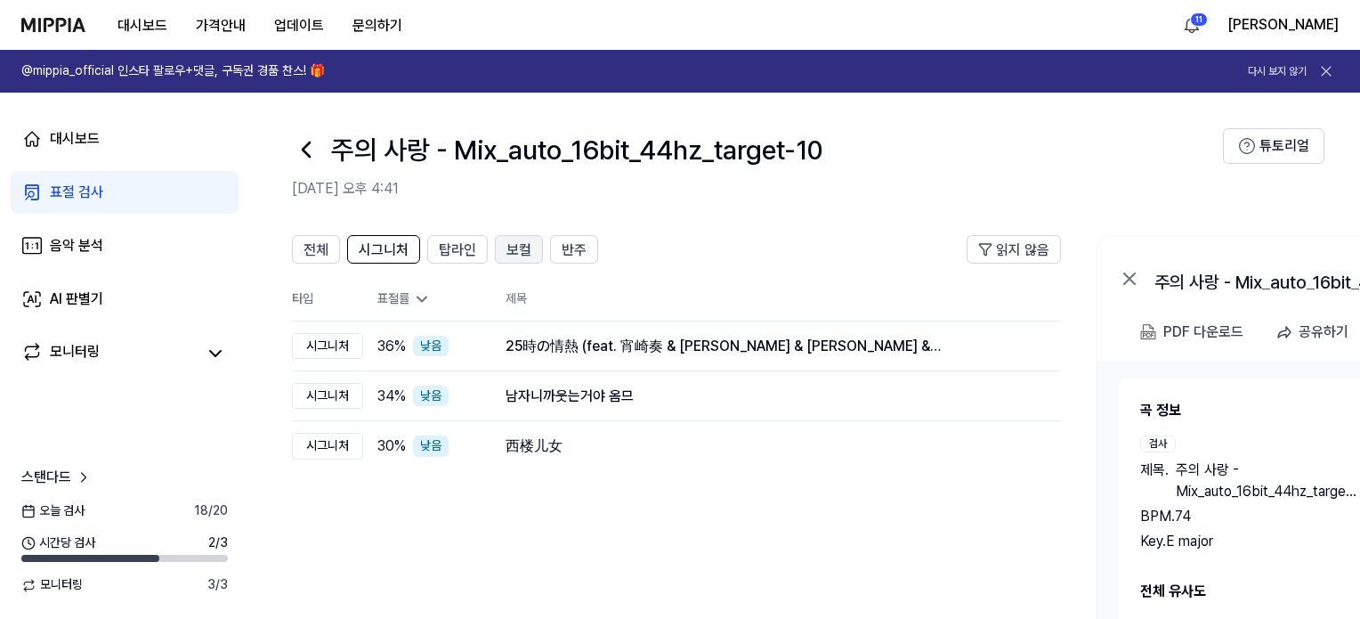
click at [518, 255] on span "보컬" at bounding box center [518, 249] width 25 height 21
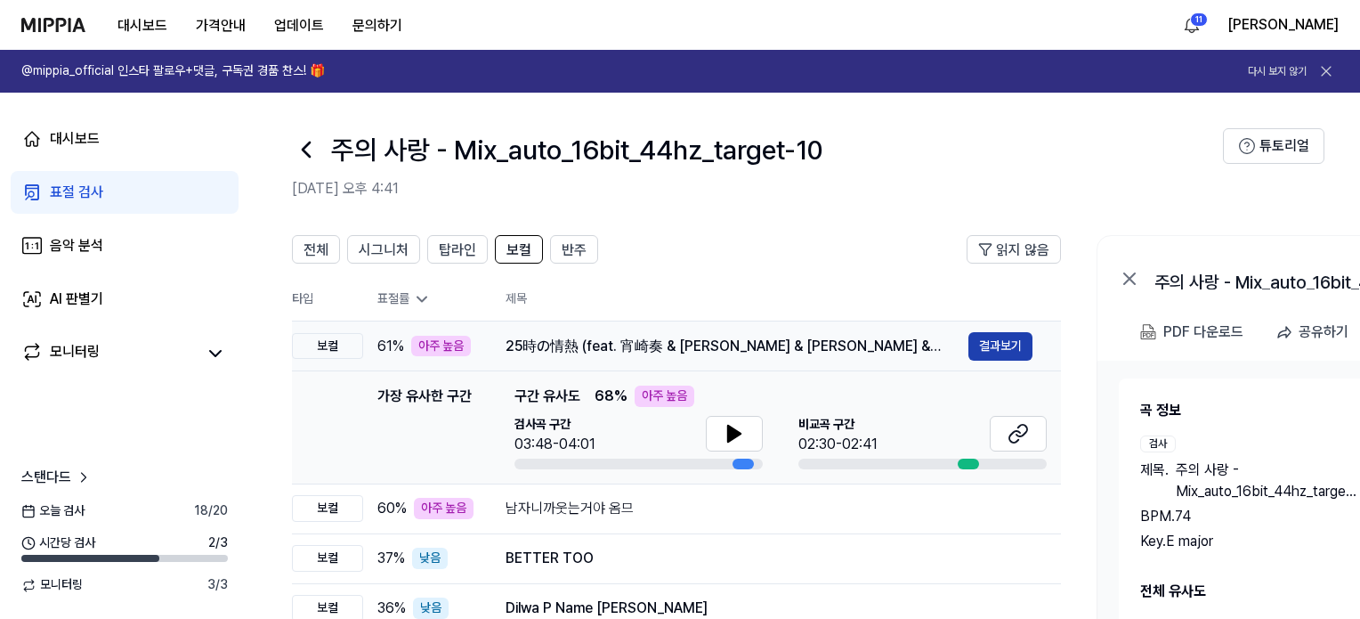
click at [997, 347] on button "결과보기" at bounding box center [1000, 346] width 64 height 28
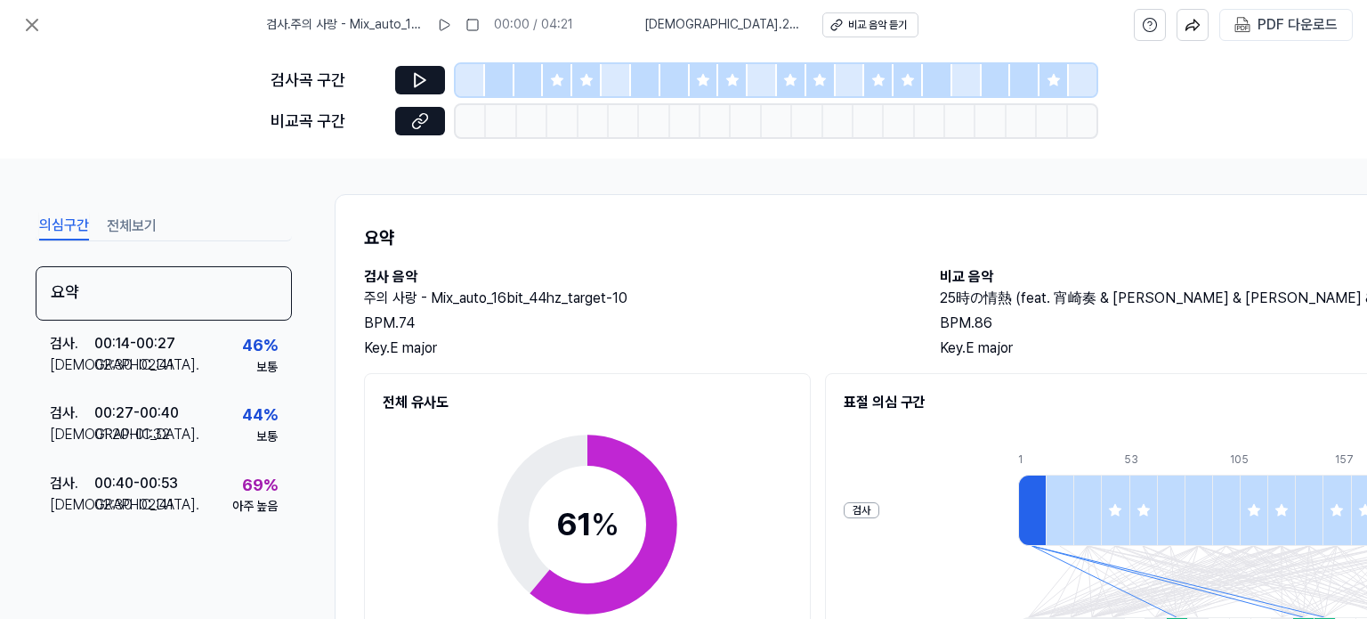
scroll to position [331, 0]
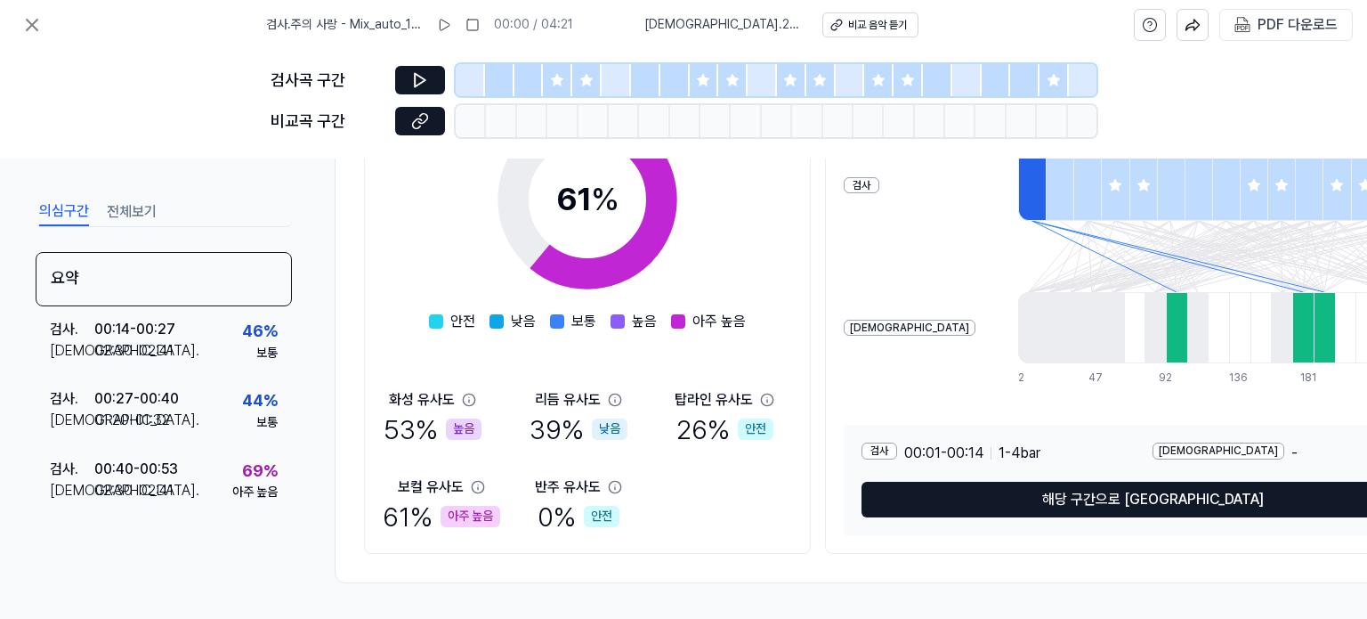
click at [397, 248] on div "61 % 안전 낮음 보통 높음 아주 높음 화성 유사도 53 % 높음 리듬 유사도 39 % 낮음 탑라인 유사도 26 % 안전 보컬 유사도 61 …" at bounding box center [587, 311] width 409 height 447
click at [348, 196] on div "요약 검사 음악 주의 사랑 - Mix_auto_16bit_44hz_target-10 BPM. 74 Key. E major 비교 음악 25時の情…" at bounding box center [922, 226] width 1175 height 714
